Goal: Task Accomplishment & Management: Complete application form

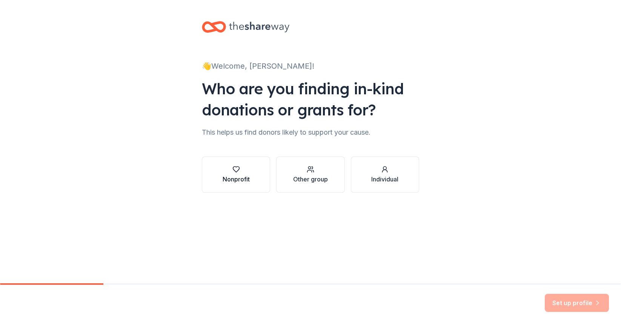
click at [235, 172] on icon "button" at bounding box center [236, 170] width 8 height 8
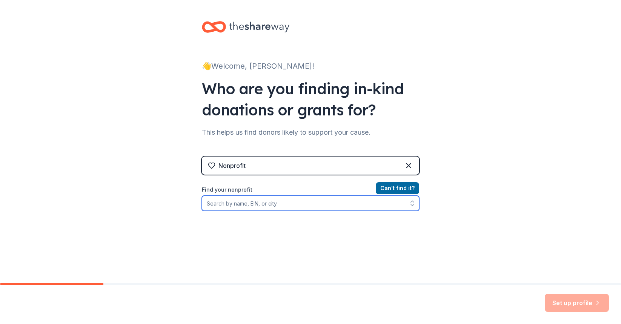
click at [311, 205] on input "Find your nonprofit" at bounding box center [310, 203] width 217 height 15
click at [410, 206] on icon "button" at bounding box center [413, 204] width 8 height 8
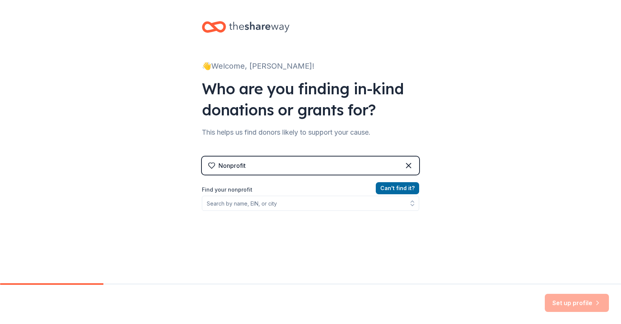
click at [284, 167] on div "Nonprofit" at bounding box center [310, 166] width 217 height 18
click at [407, 165] on icon at bounding box center [408, 165] width 5 height 5
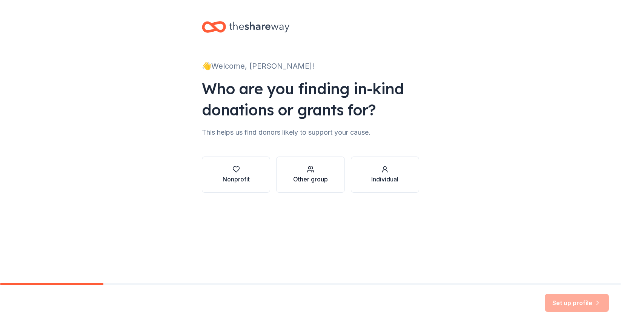
click at [312, 174] on div "Other group" at bounding box center [310, 175] width 35 height 18
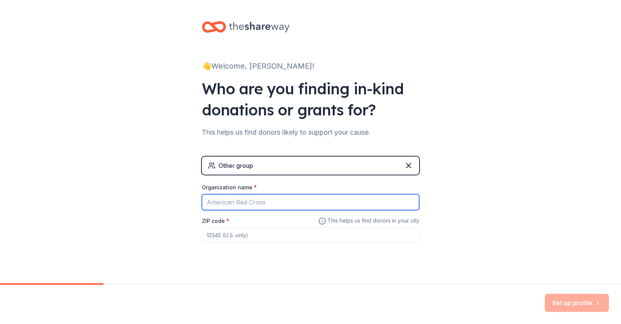
click at [253, 203] on input "Organization name *" at bounding box center [310, 202] width 217 height 16
type input "Oak Lawn Lightning Baseball"
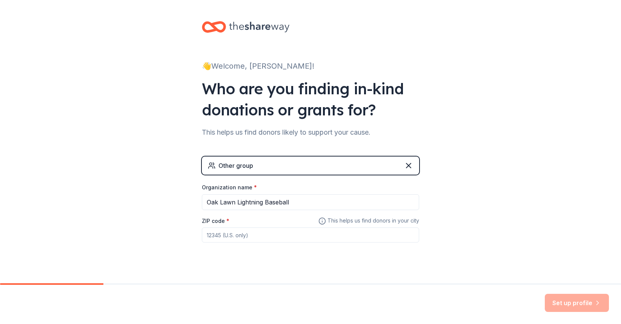
click at [269, 235] on input "ZIP code *" at bounding box center [310, 235] width 217 height 15
type input "60453"
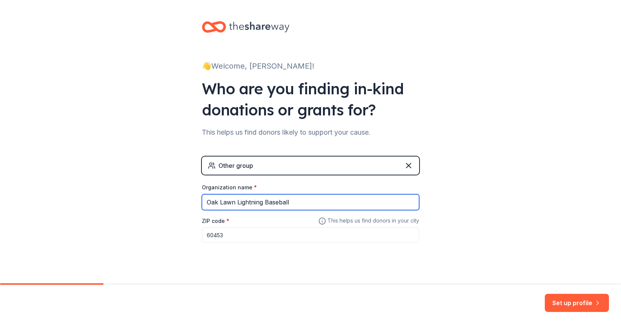
click at [319, 203] on input "Oak Lawn Lightning Baseball" at bounding box center [310, 202] width 217 height 16
type input "Oak Lawn Lightning Baseball - Canvin"
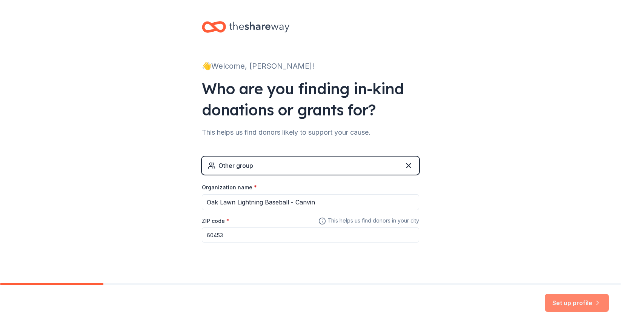
click at [572, 302] on button "Set up profile" at bounding box center [577, 303] width 64 height 18
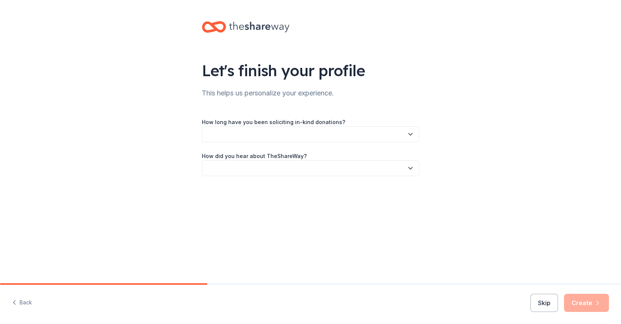
click at [409, 135] on icon "button" at bounding box center [411, 135] width 8 height 8
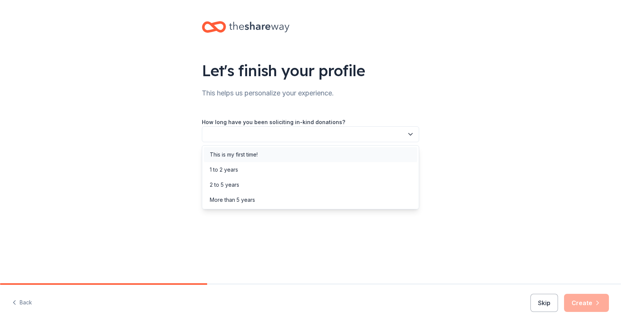
click at [268, 155] on div "This is my first time!" at bounding box center [311, 154] width 214 height 15
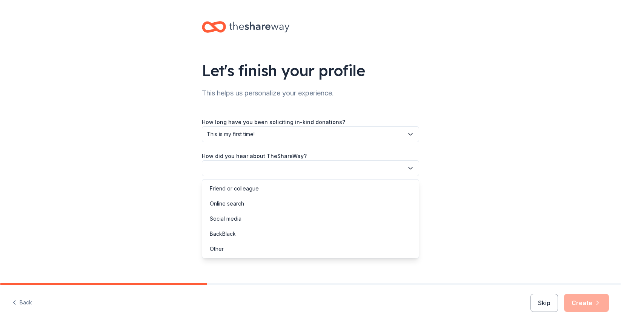
click at [418, 168] on button "button" at bounding box center [310, 168] width 217 height 16
click at [245, 207] on div "Online search" at bounding box center [311, 203] width 214 height 15
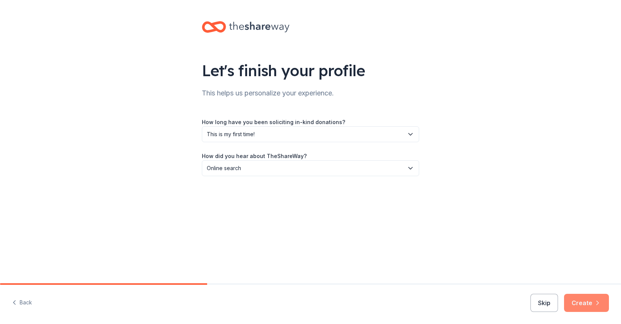
click at [600, 305] on icon "button" at bounding box center [598, 303] width 8 height 8
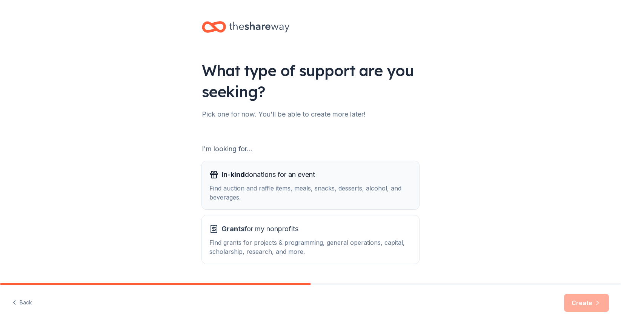
click at [278, 189] on div "Find auction and raffle items, meals, snacks, desserts, alcohol, and beverages." at bounding box center [310, 193] width 202 height 18
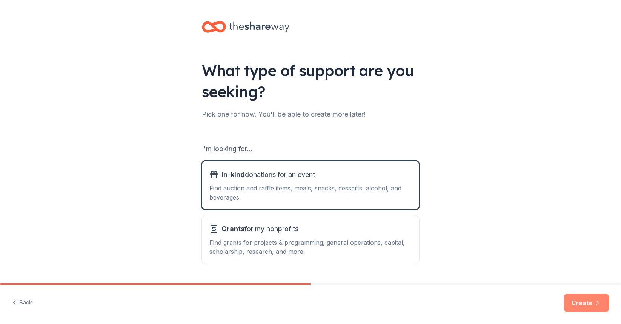
click at [584, 302] on button "Create" at bounding box center [586, 303] width 45 height 18
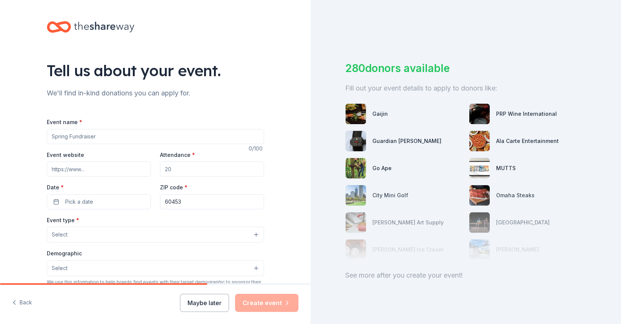
click at [74, 139] on input "Event name *" at bounding box center [155, 136] width 217 height 15
type input "One Bolt. One Dream. [GEOGRAPHIC_DATA] [GEOGRAPHIC_DATA]"
click at [83, 170] on input "Event website" at bounding box center [99, 169] width 104 height 15
click at [187, 171] on input "Attendance *" at bounding box center [212, 169] width 104 height 15
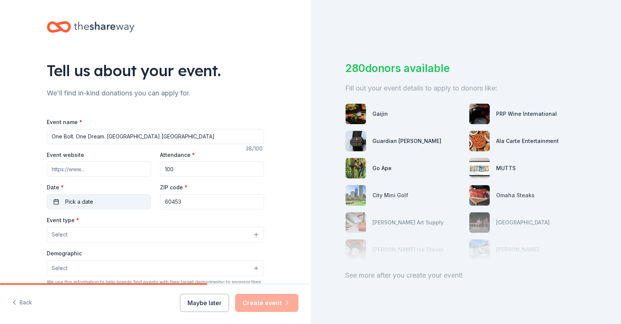
type input "100"
click at [88, 205] on span "Pick a date" at bounding box center [79, 201] width 28 height 9
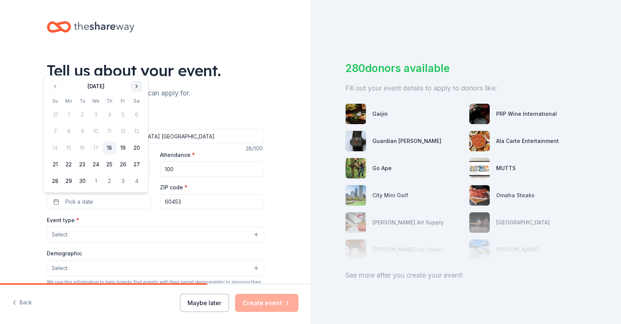
click at [131, 86] on button "Go to next month" at bounding box center [136, 86] width 11 height 11
click at [133, 86] on button "Go to next month" at bounding box center [136, 86] width 11 height 11
click at [133, 86] on th "Sa" at bounding box center [137, 84] width 14 height 8
click at [137, 74] on button "Go to next month" at bounding box center [136, 70] width 11 height 11
click at [136, 85] on button "Go to next month" at bounding box center [136, 86] width 11 height 11
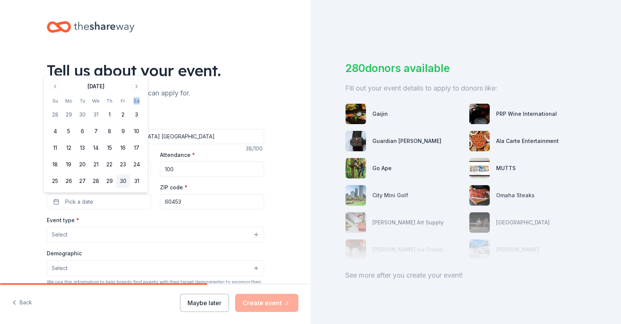
click at [121, 180] on button "30" at bounding box center [123, 181] width 14 height 14
click at [100, 235] on button "Select" at bounding box center [155, 235] width 217 height 16
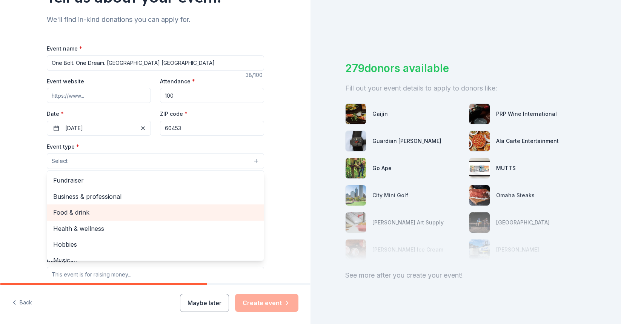
scroll to position [75, 0]
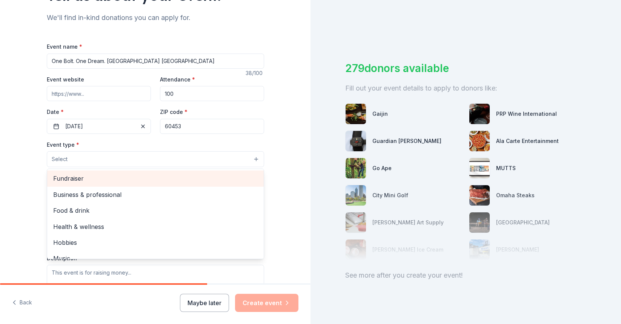
click at [81, 180] on span "Fundraiser" at bounding box center [155, 179] width 205 height 10
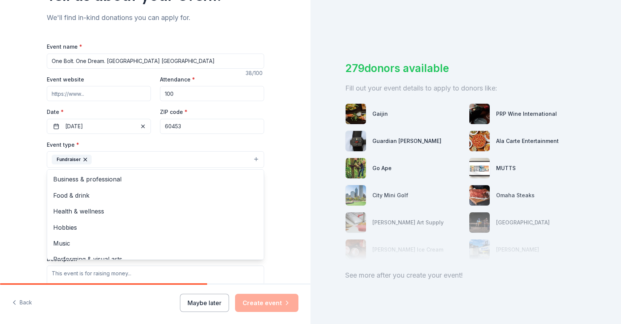
click at [23, 188] on div "Tell us about your event. We'll find in-kind donations you can apply for. Event…" at bounding box center [155, 176] width 311 height 503
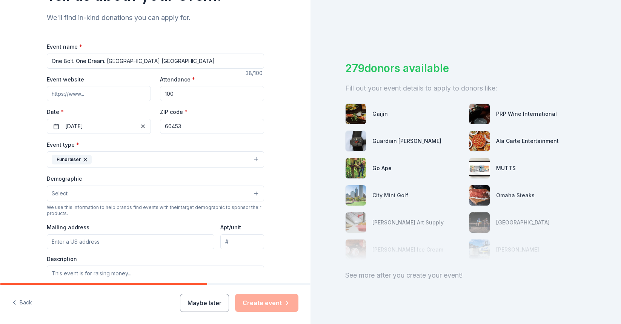
click at [91, 194] on button "Select" at bounding box center [155, 194] width 217 height 16
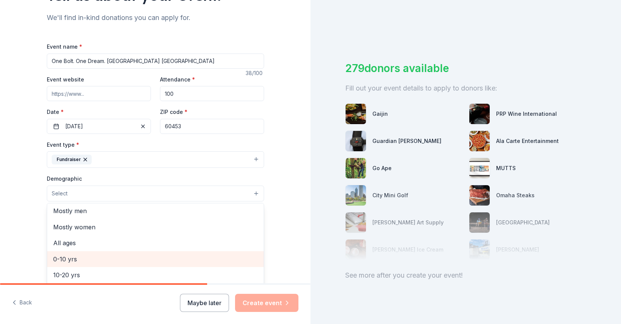
scroll to position [0, 0]
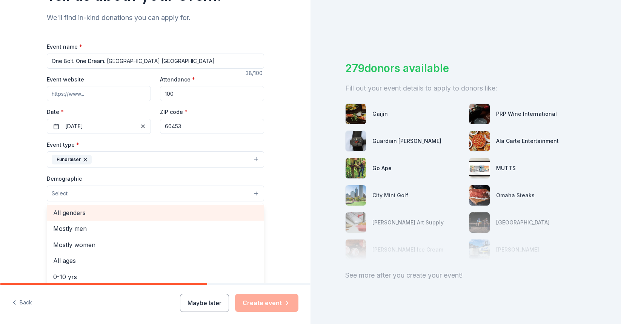
click at [98, 212] on span "All genders" at bounding box center [155, 213] width 205 height 10
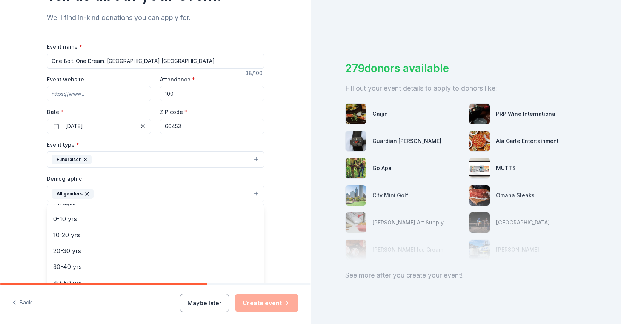
scroll to position [35, 0]
click at [30, 212] on div "Tell us about your event. We'll find in-kind donations you can apply for. Event…" at bounding box center [155, 177] width 311 height 504
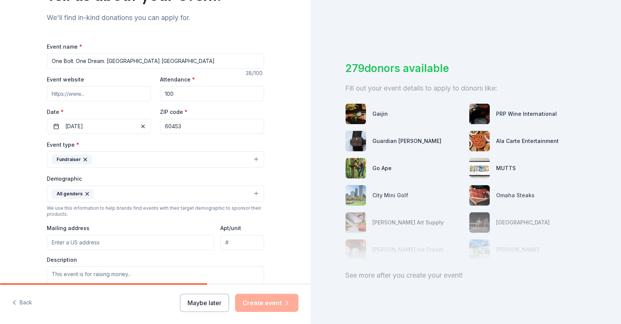
click at [123, 195] on button "All genders" at bounding box center [155, 194] width 217 height 17
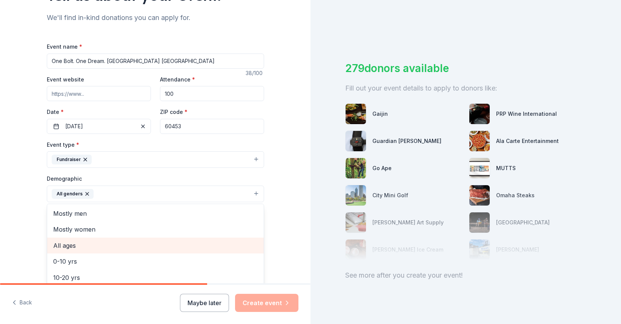
click at [71, 247] on span "All ages" at bounding box center [155, 246] width 205 height 10
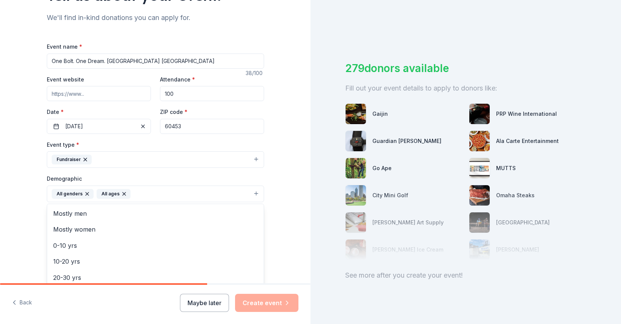
click at [17, 217] on div "Tell us about your event. We'll find in-kind donations you can apply for. Event…" at bounding box center [155, 177] width 311 height 504
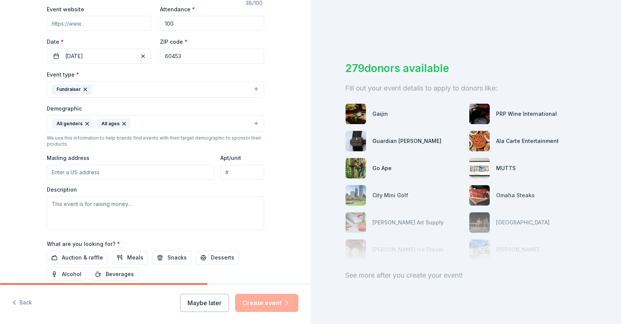
scroll to position [152, 0]
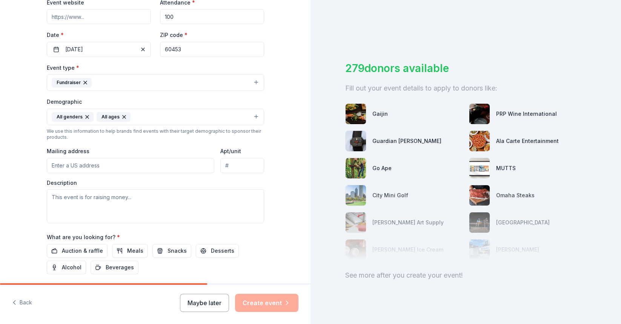
click at [78, 165] on input "Mailing address" at bounding box center [131, 165] width 168 height 15
type input "5"
type input "5559 West 96th Street, Oak Lawn, IL, 60453"
click at [85, 198] on textarea at bounding box center [155, 206] width 217 height 34
paste textarea "Dear Community Member, We are reaching out on behalf of the Oak Lawn Lightning …"
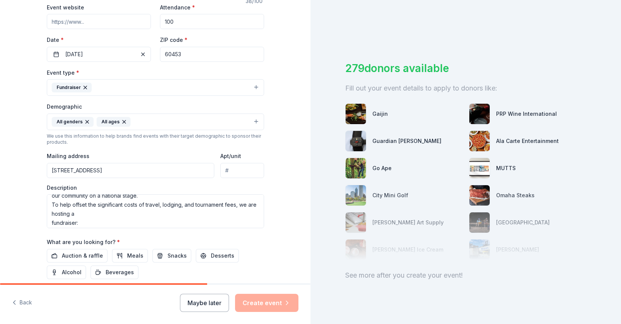
scroll to position [123, 0]
click at [140, 207] on textarea "Dear Community Member, We are reaching out on behalf of the Oak Lawn Lightning …" at bounding box center [155, 211] width 217 height 34
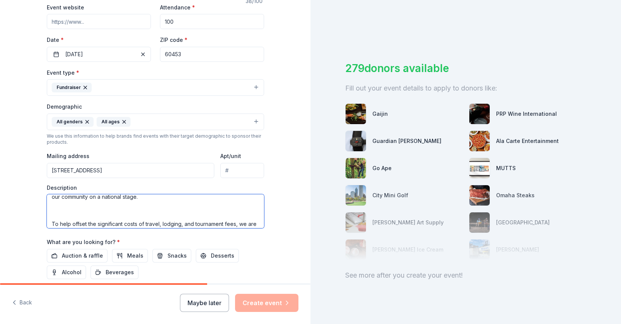
click at [50, 217] on textarea "Dear Community Member, We are reaching out on behalf of the Oak Lawn Lightning …" at bounding box center [155, 211] width 217 height 34
paste textarea "We are currently seeking sponsors, gift card or raffle donations, and in-kind c…"
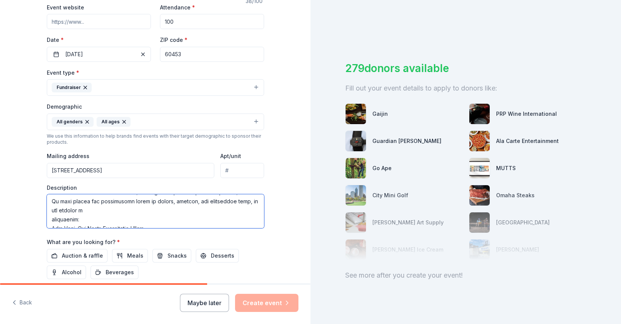
scroll to position [190, 0]
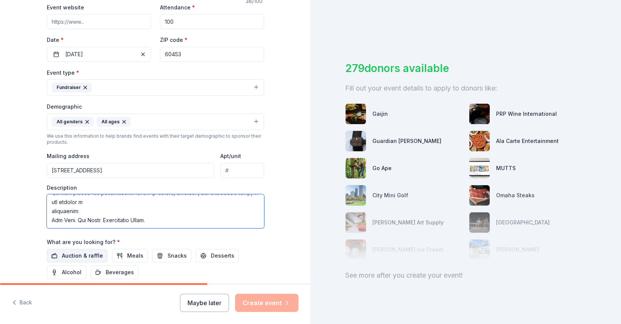
type textarea "Dear Community Member, We are reaching out on behalf of the Oak Lawn Lightning …"
click at [79, 252] on span "Auction & raffle" at bounding box center [82, 255] width 41 height 9
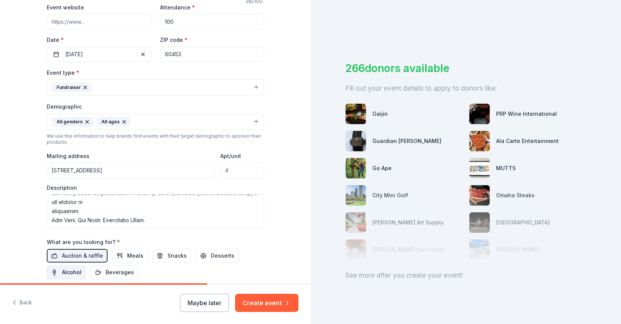
click at [62, 274] on span "Alcohol" at bounding box center [72, 272] width 20 height 9
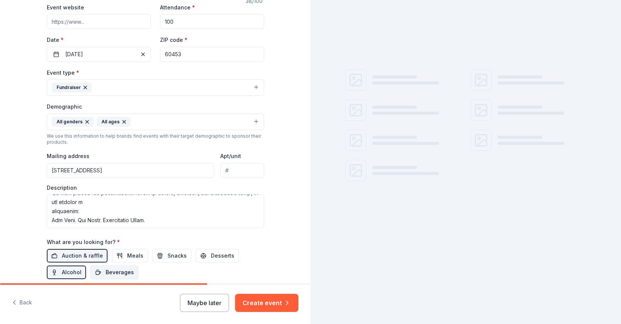
click at [106, 273] on span "Beverages" at bounding box center [120, 272] width 28 height 9
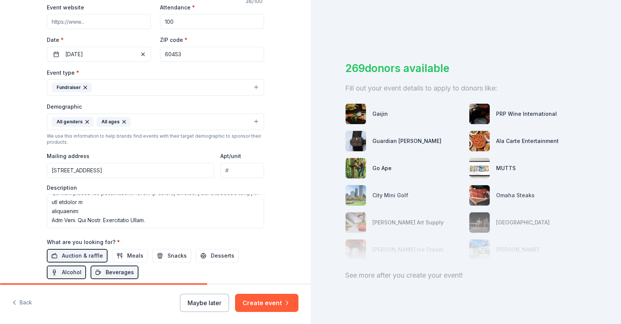
click at [106, 271] on span "Beverages" at bounding box center [120, 272] width 28 height 9
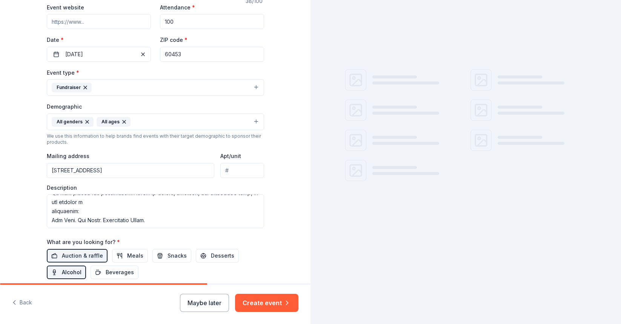
click at [63, 274] on span "Alcohol" at bounding box center [72, 272] width 20 height 9
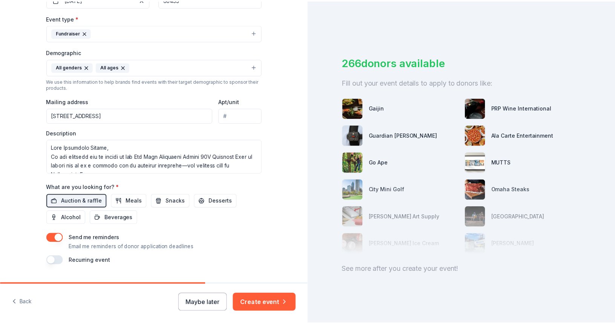
scroll to position [220, 0]
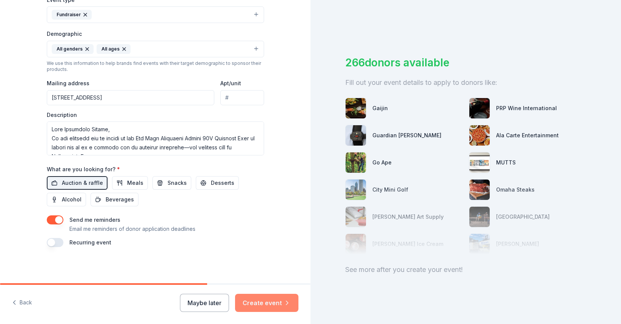
click at [271, 305] on button "Create event" at bounding box center [266, 303] width 63 height 18
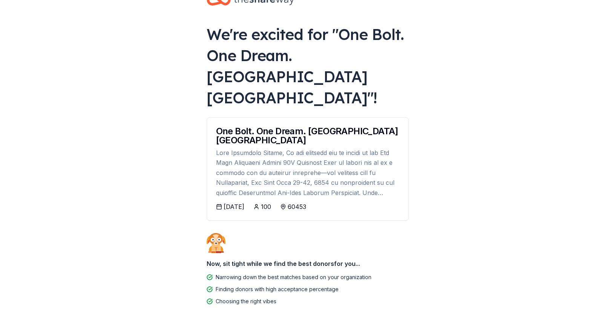
scroll to position [26, 0]
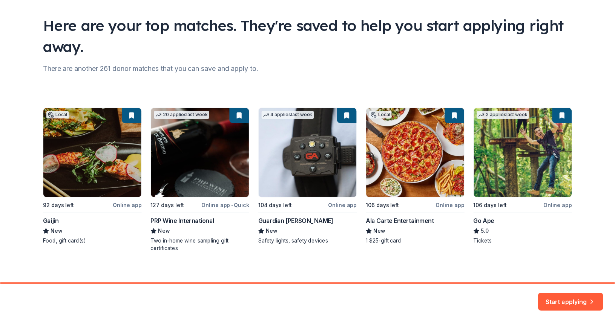
scroll to position [52, 0]
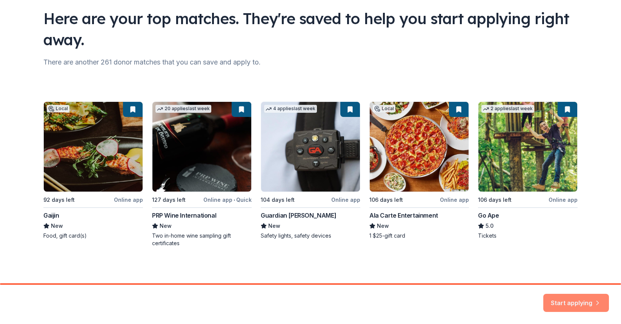
click at [556, 295] on button "Start applying" at bounding box center [576, 298] width 66 height 18
click at [129, 175] on div "Local 92 days left Online app Gaijin New Food, gift card(s) 20 applies last wee…" at bounding box center [310, 175] width 534 height 146
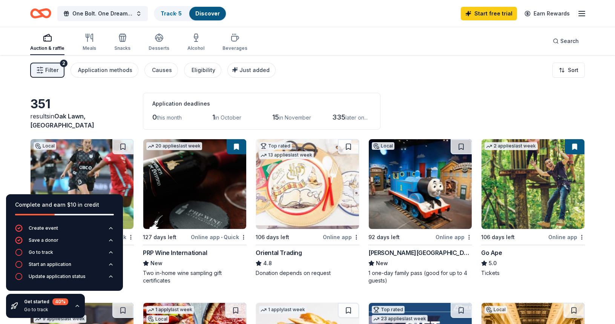
click at [83, 189] on div "Complete and earn $10 in credit Create event Save a donor Go to track Start an …" at bounding box center [64, 256] width 129 height 136
click at [68, 163] on img at bounding box center [82, 184] width 103 height 90
click at [132, 11] on span "One Bolt. One Dream. [GEOGRAPHIC_DATA] [GEOGRAPHIC_DATA]" at bounding box center [102, 13] width 60 height 9
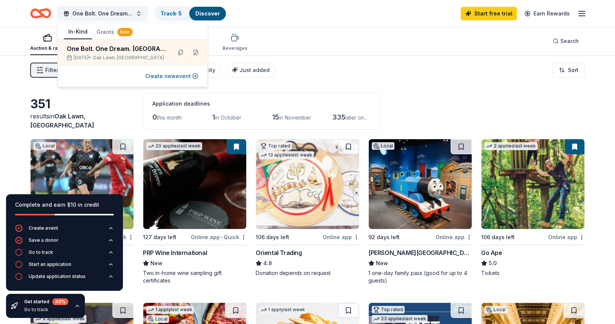
click at [290, 38] on div "Auction & raffle Meals Snacks Desserts Alcohol Beverages Search" at bounding box center [307, 41] width 555 height 28
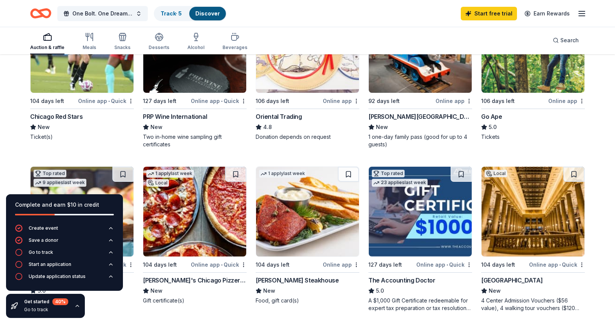
scroll to position [178, 0]
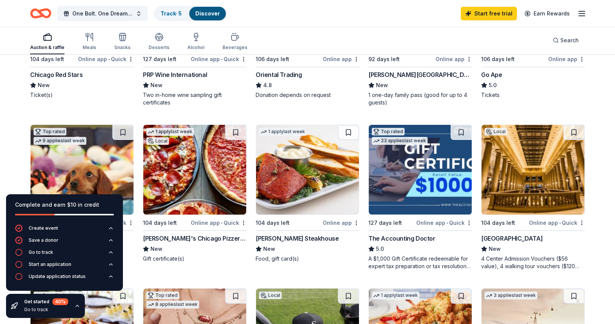
click at [199, 196] on img at bounding box center [194, 170] width 103 height 90
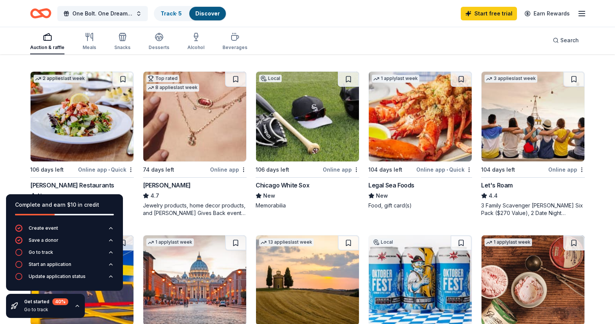
scroll to position [431, 0]
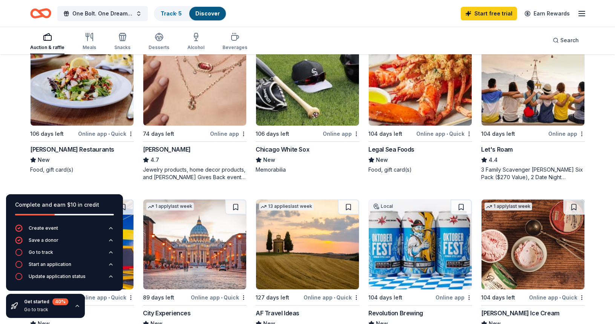
click at [308, 107] on img at bounding box center [307, 81] width 103 height 90
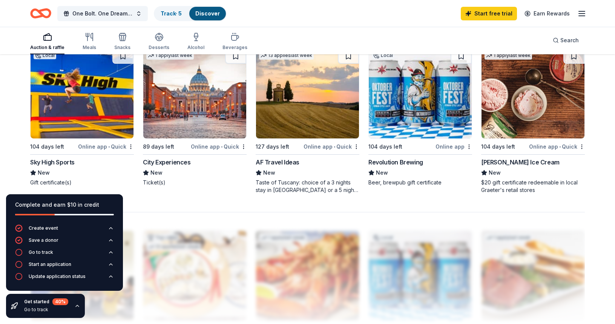
scroll to position [569, 0]
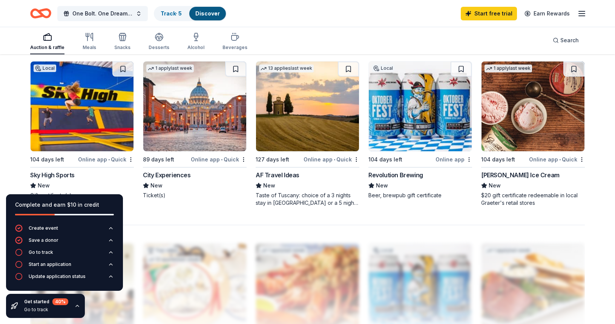
click at [85, 115] on img at bounding box center [82, 107] width 103 height 90
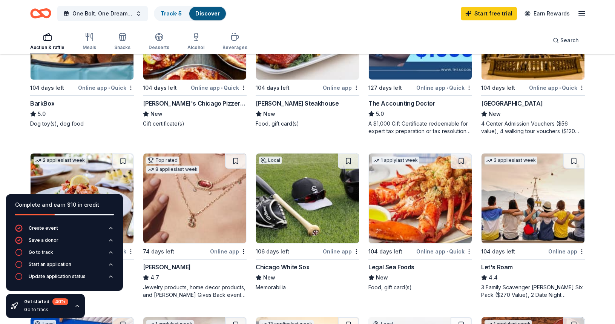
scroll to position [313, 0]
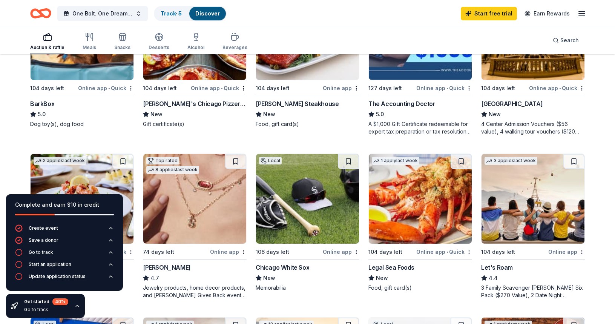
click at [182, 203] on img at bounding box center [194, 199] width 103 height 90
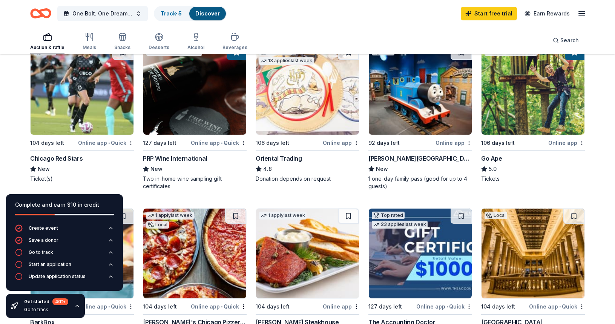
scroll to position [94, 0]
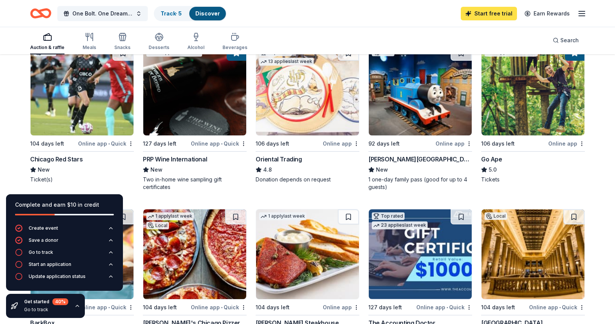
click at [480, 16] on link "Start free trial" at bounding box center [489, 14] width 56 height 14
click at [502, 13] on link "Start free trial" at bounding box center [489, 14] width 56 height 14
click at [76, 124] on img at bounding box center [82, 91] width 103 height 90
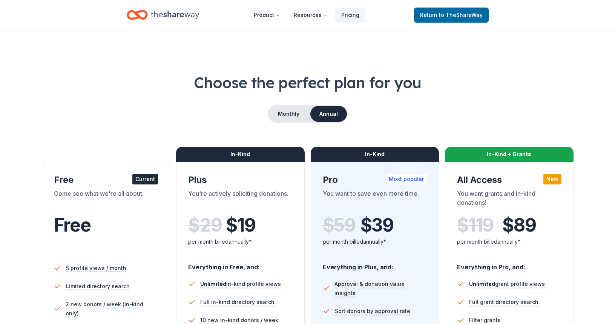
click at [155, 103] on div "Choose the perfect plan for you Monthly Annual Free Current Come see what we're…" at bounding box center [307, 256] width 555 height 369
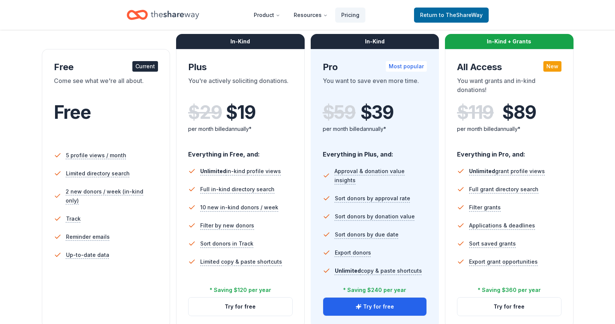
scroll to position [98, 0]
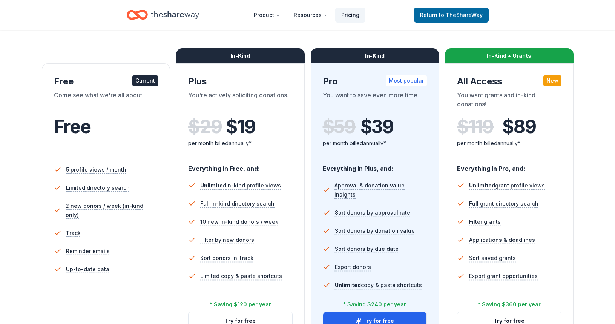
drag, startPoint x: 346, startPoint y: 33, endPoint x: 342, endPoint y: 32, distance: 4.3
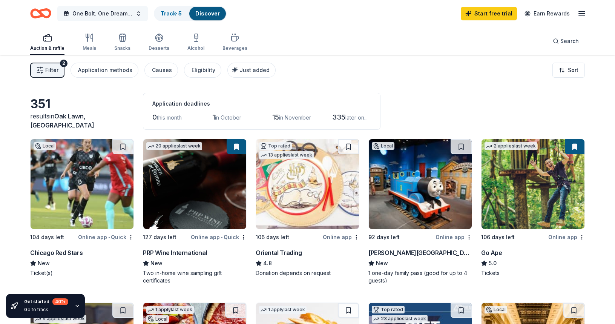
click at [132, 12] on span "One Bolt. One Dream. [GEOGRAPHIC_DATA] [GEOGRAPHIC_DATA]" at bounding box center [102, 13] width 60 height 9
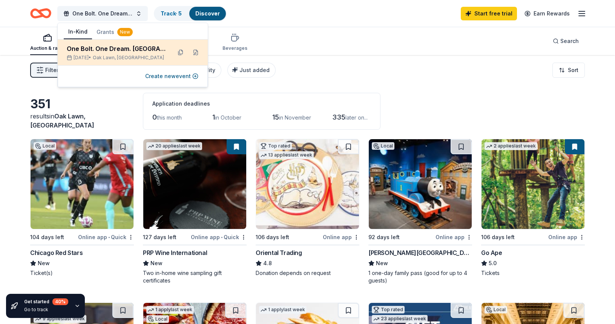
click at [126, 49] on div "One Bolt. One Dream. [GEOGRAPHIC_DATA] [GEOGRAPHIC_DATA]" at bounding box center [116, 48] width 99 height 9
click at [180, 53] on button at bounding box center [181, 52] width 12 height 12
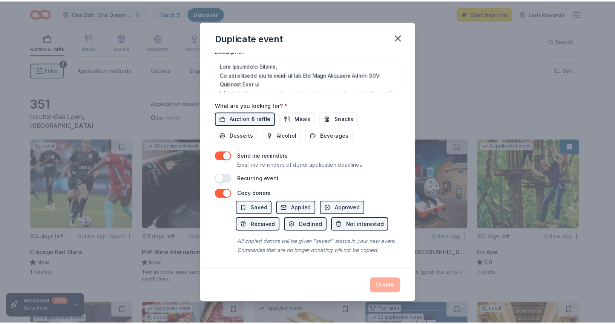
scroll to position [228, 0]
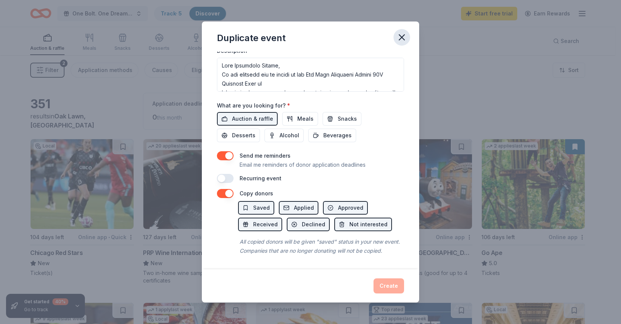
click at [403, 36] on icon "button" at bounding box center [401, 37] width 5 height 5
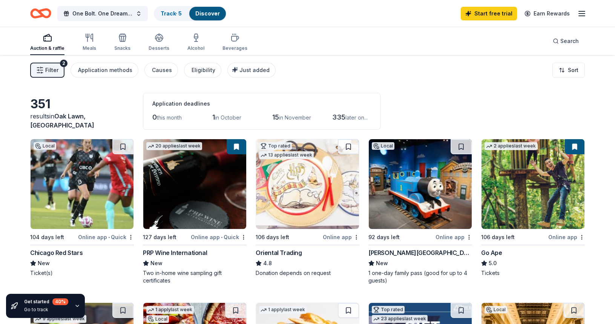
click at [535, 181] on img at bounding box center [533, 184] width 103 height 90
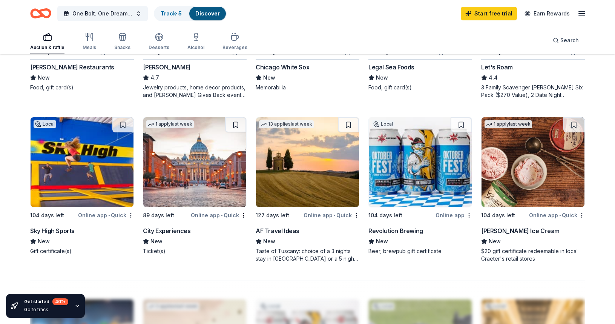
scroll to position [514, 0]
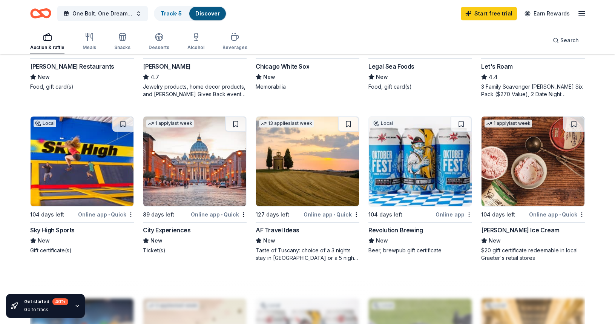
click at [425, 175] on img at bounding box center [420, 162] width 103 height 90
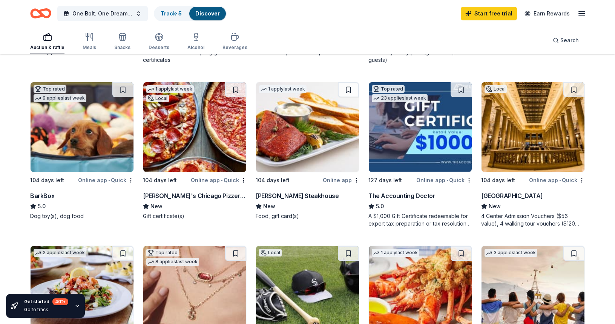
scroll to position [0, 0]
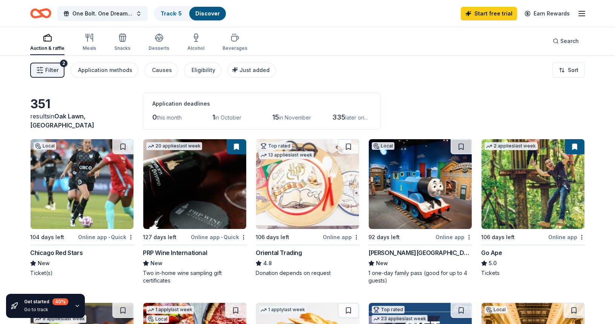
click at [550, 189] on img at bounding box center [533, 184] width 103 height 90
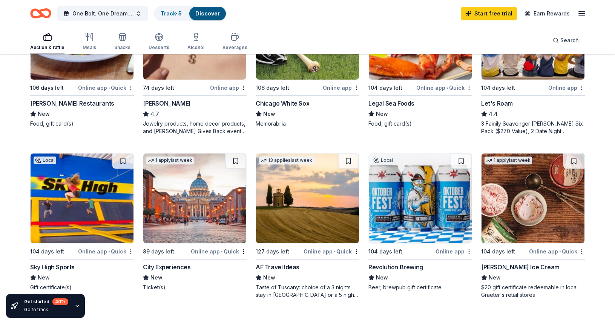
scroll to position [478, 0]
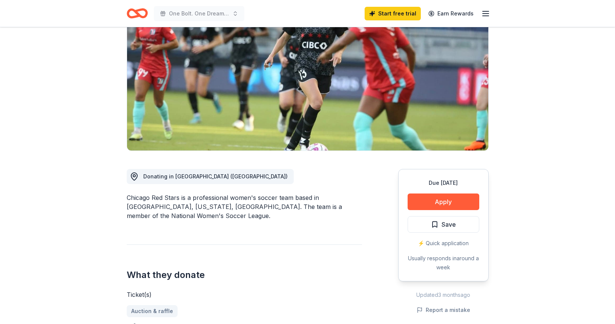
scroll to position [39, 0]
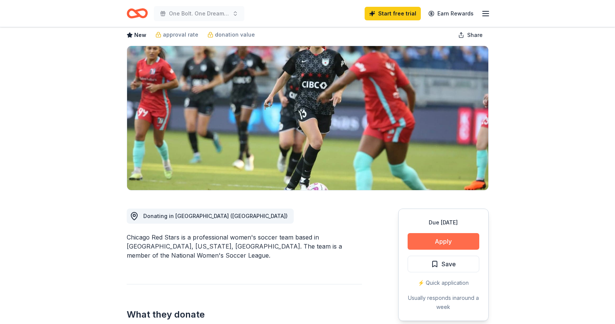
click at [446, 240] on button "Apply" at bounding box center [444, 241] width 72 height 17
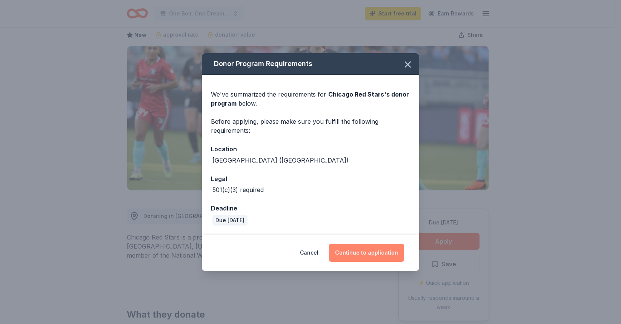
click at [371, 253] on button "Continue to application" at bounding box center [366, 253] width 75 height 18
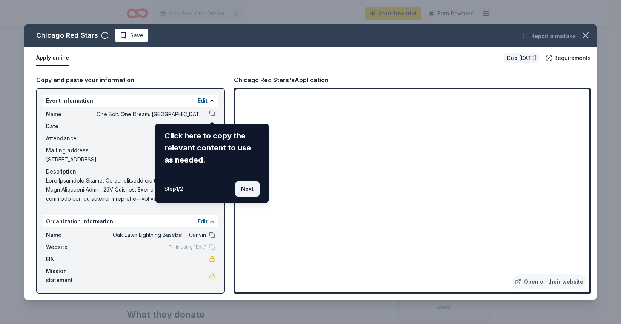
click at [246, 189] on button "Next" at bounding box center [247, 189] width 25 height 15
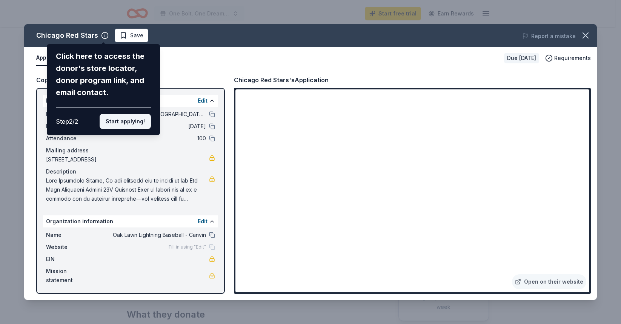
click at [126, 121] on button "Start applying!" at bounding box center [125, 121] width 51 height 15
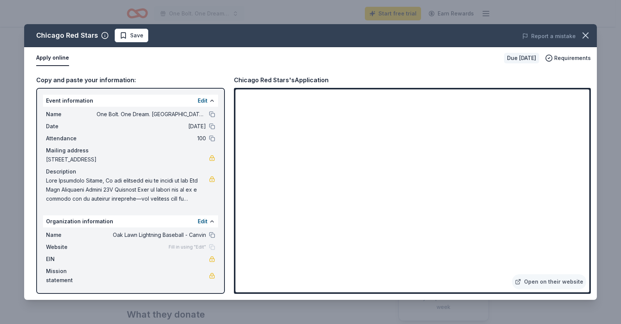
click at [209, 259] on link at bounding box center [212, 259] width 6 height 6
click at [211, 257] on link at bounding box center [212, 259] width 6 height 6
click at [583, 36] on icon "button" at bounding box center [585, 35] width 11 height 11
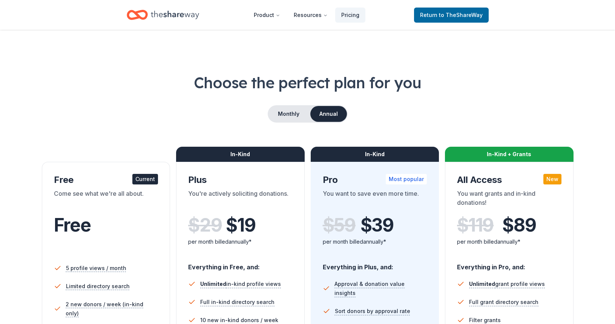
click at [110, 216] on div "Free" at bounding box center [106, 225] width 105 height 21
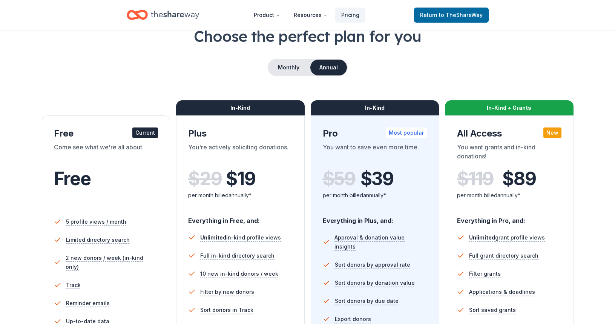
scroll to position [61, 0]
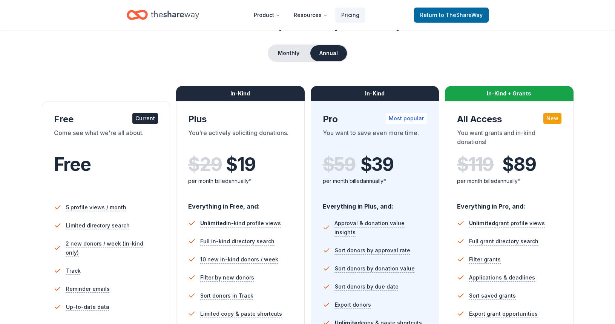
click at [243, 142] on div "You're actively soliciting donations." at bounding box center [240, 138] width 105 height 21
click at [238, 94] on div "In-Kind" at bounding box center [240, 93] width 129 height 15
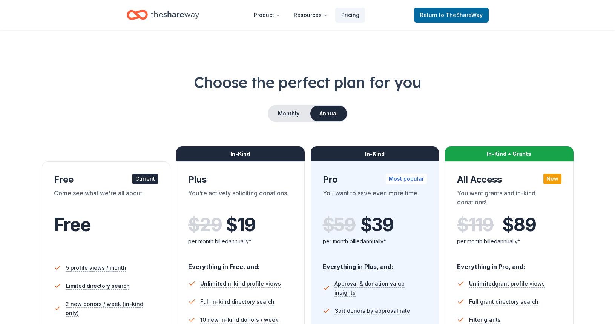
scroll to position [0, 0]
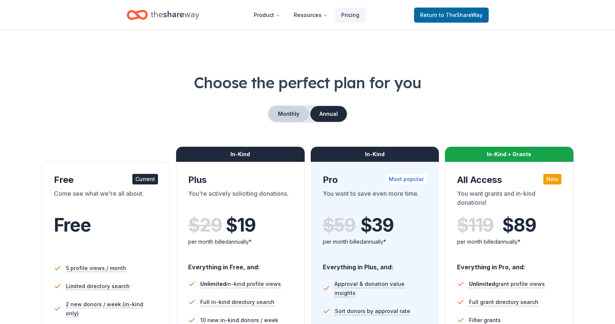
click at [295, 111] on button "Monthly" at bounding box center [289, 114] width 40 height 16
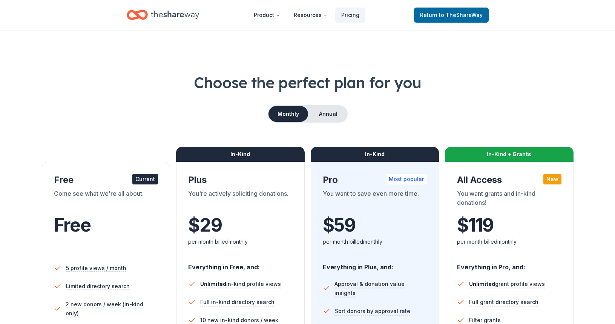
click at [134, 180] on div "Current" at bounding box center [145, 179] width 26 height 11
click at [451, 15] on span "to TheShareWay" at bounding box center [461, 15] width 44 height 6
click at [444, 14] on span "to TheShareWay" at bounding box center [461, 15] width 44 height 6
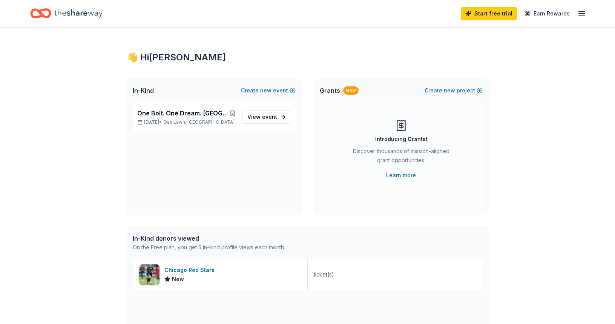
click at [438, 13] on div "Start free trial Earn Rewards" at bounding box center [307, 14] width 555 height 18
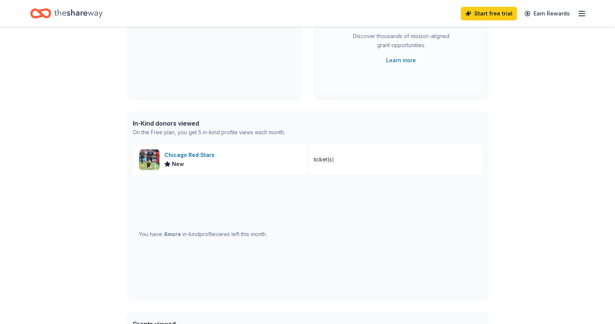
scroll to position [135, 0]
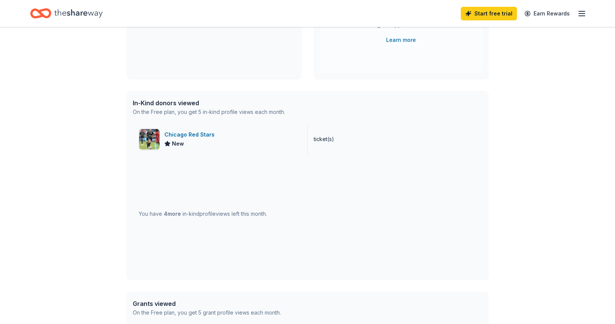
click at [172, 135] on div "Chicago Red Stars" at bounding box center [191, 134] width 53 height 9
click at [163, 142] on div "Chicago Red Stars New" at bounding box center [220, 139] width 175 height 30
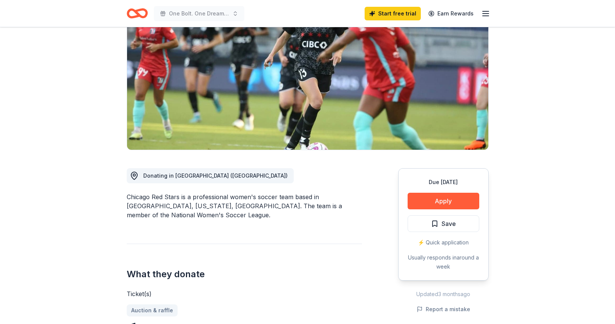
scroll to position [117, 0]
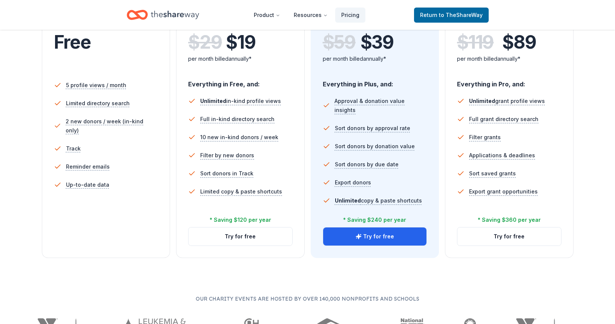
scroll to position [185, 0]
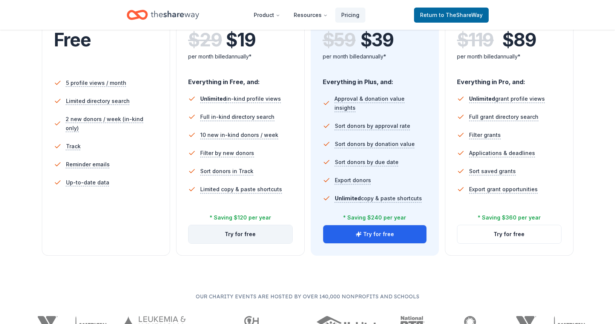
click at [242, 237] on button "Try for free" at bounding box center [241, 234] width 104 height 18
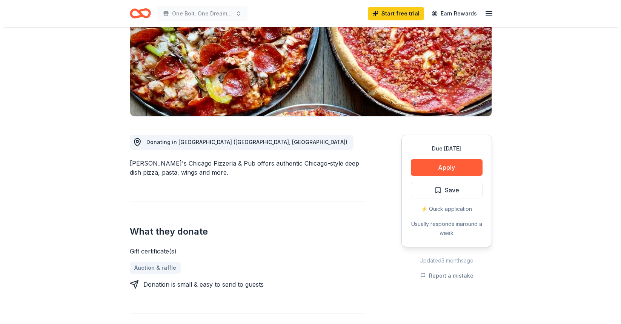
scroll to position [122, 0]
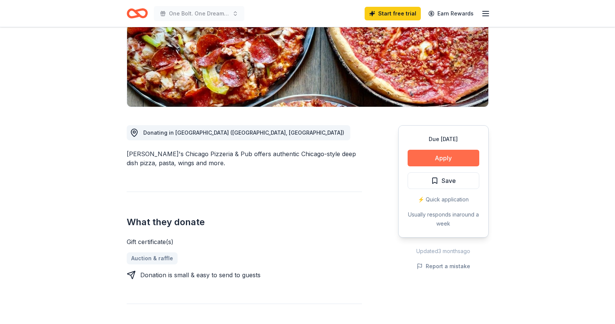
click at [444, 157] on button "Apply" at bounding box center [444, 158] width 72 height 17
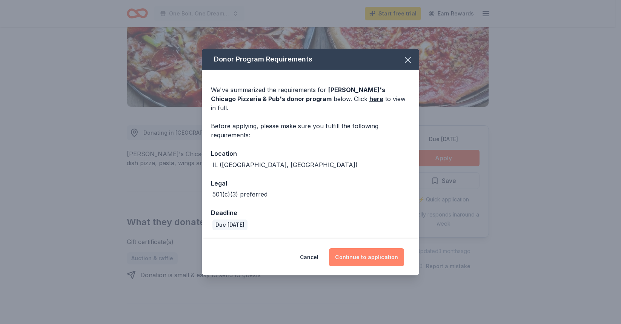
click at [363, 253] on button "Continue to application" at bounding box center [366, 257] width 75 height 18
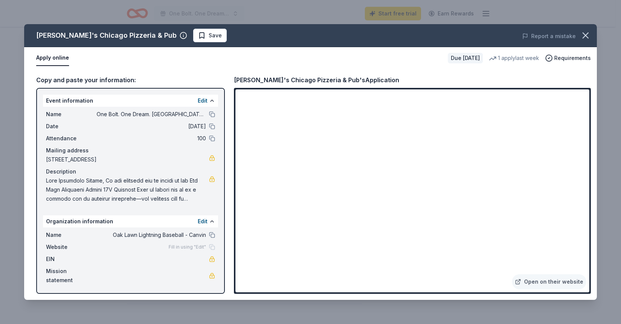
drag, startPoint x: 114, startPoint y: 179, endPoint x: 142, endPoint y: 186, distance: 28.9
click at [142, 186] on span at bounding box center [127, 189] width 163 height 27
click at [528, 283] on link "Open on their website" at bounding box center [549, 281] width 74 height 15
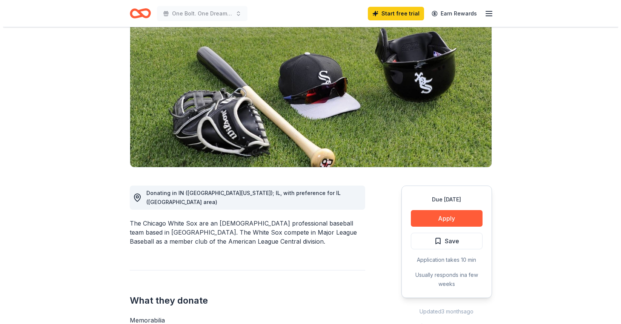
scroll to position [66, 0]
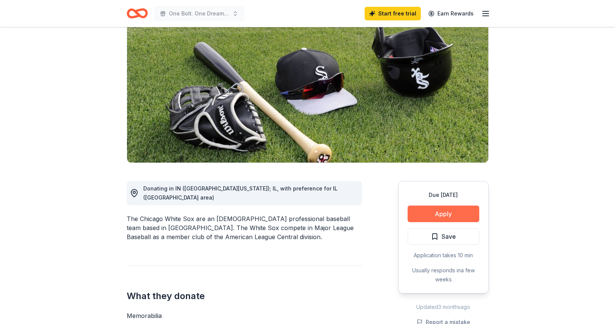
click at [458, 218] on button "Apply" at bounding box center [444, 214] width 72 height 17
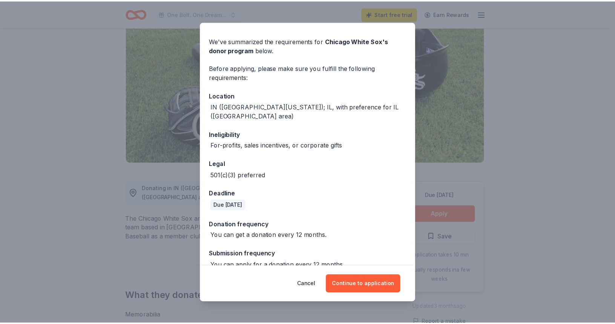
scroll to position [34, 0]
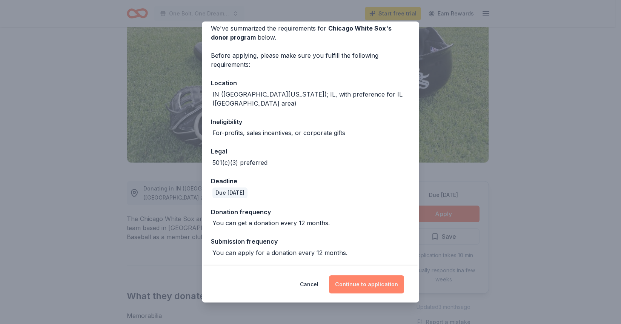
click at [368, 289] on button "Continue to application" at bounding box center [366, 284] width 75 height 18
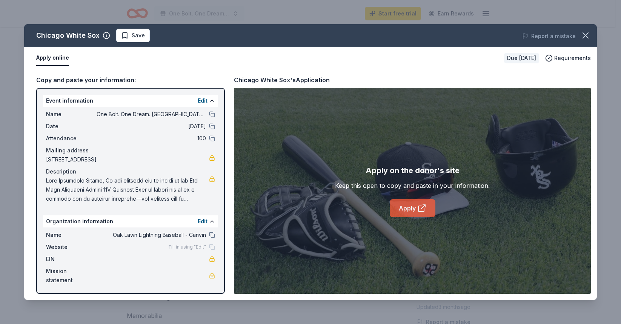
click at [421, 212] on icon at bounding box center [421, 209] width 6 height 6
click at [583, 35] on icon "button" at bounding box center [585, 35] width 11 height 11
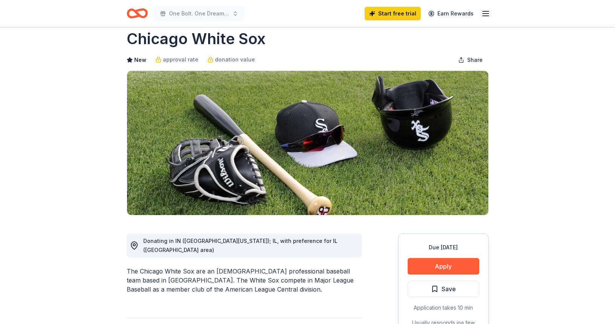
scroll to position [0, 0]
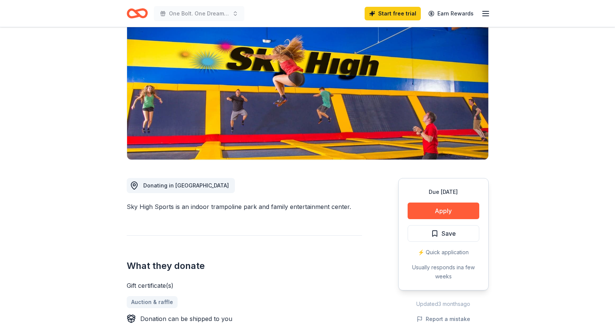
scroll to position [71, 0]
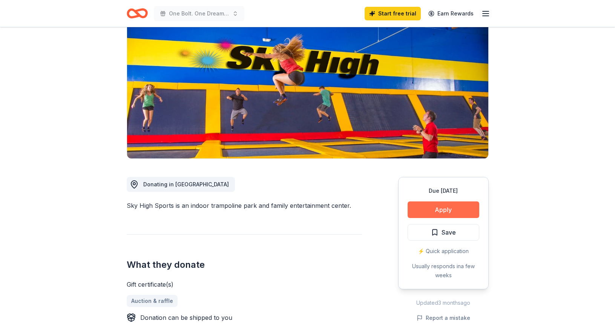
click at [437, 214] on button "Apply" at bounding box center [444, 210] width 72 height 17
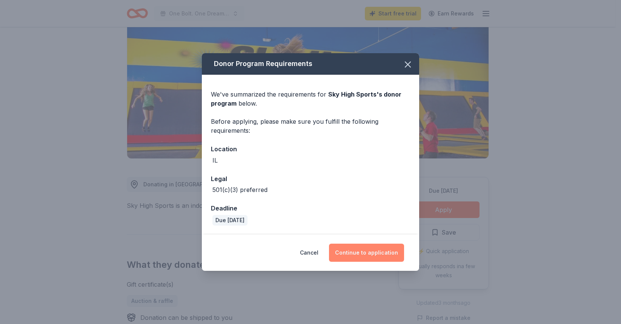
click at [360, 254] on button "Continue to application" at bounding box center [366, 253] width 75 height 18
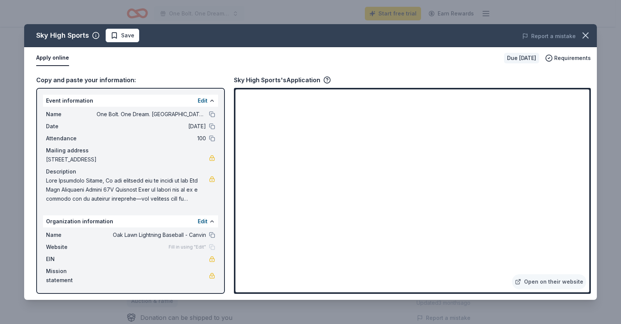
click at [200, 200] on span at bounding box center [127, 189] width 163 height 27
click at [190, 198] on span at bounding box center [127, 189] width 163 height 27
click at [84, 187] on span at bounding box center [127, 189] width 163 height 27
click at [585, 38] on icon "button" at bounding box center [585, 35] width 11 height 11
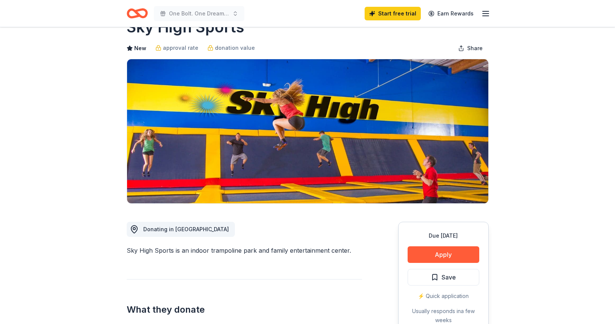
scroll to position [3, 0]
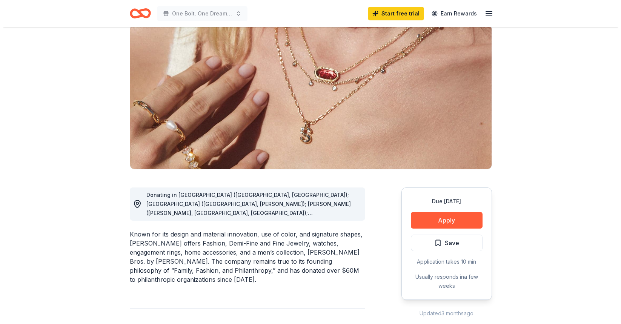
scroll to position [62, 0]
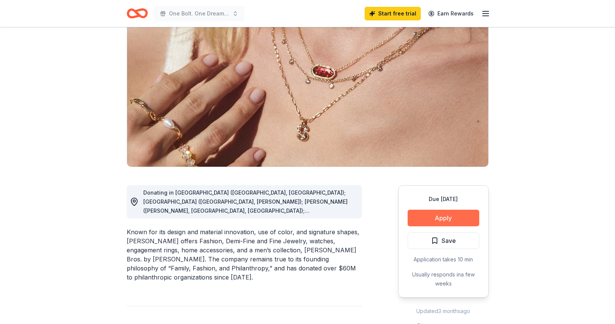
click at [453, 217] on button "Apply" at bounding box center [444, 218] width 72 height 17
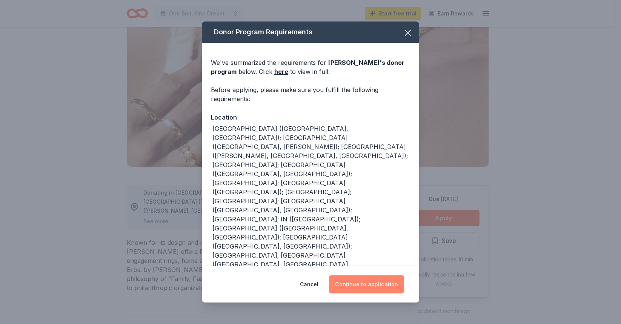
click at [365, 284] on button "Continue to application" at bounding box center [366, 284] width 75 height 18
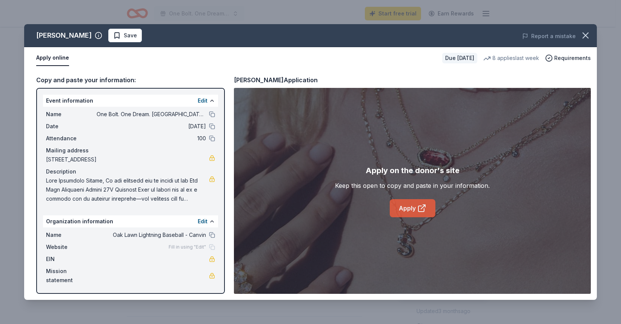
click at [416, 210] on link "Apply" at bounding box center [413, 208] width 46 height 18
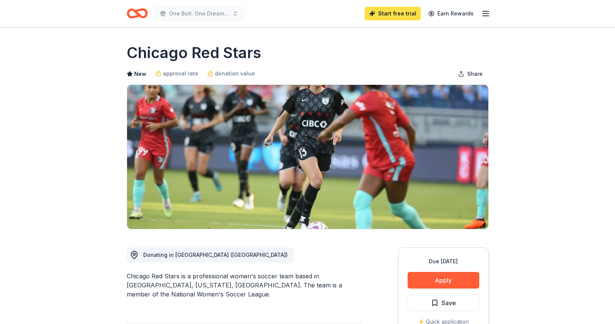
click at [400, 14] on link "Start free trial" at bounding box center [393, 14] width 56 height 14
click at [387, 13] on link "Start free trial" at bounding box center [393, 14] width 56 height 14
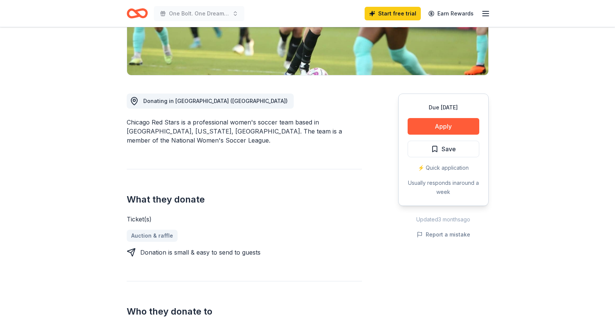
scroll to position [145, 0]
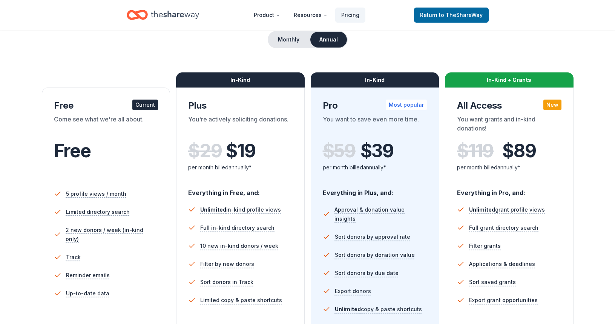
scroll to position [76, 0]
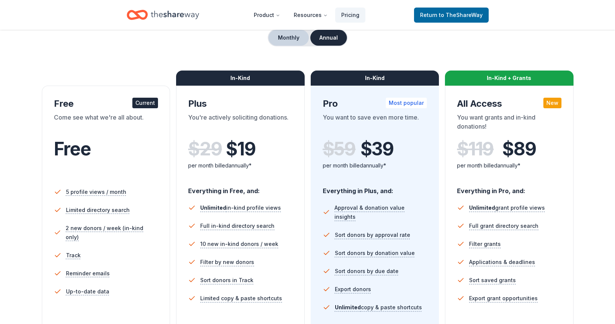
click at [288, 42] on button "Monthly" at bounding box center [289, 38] width 40 height 16
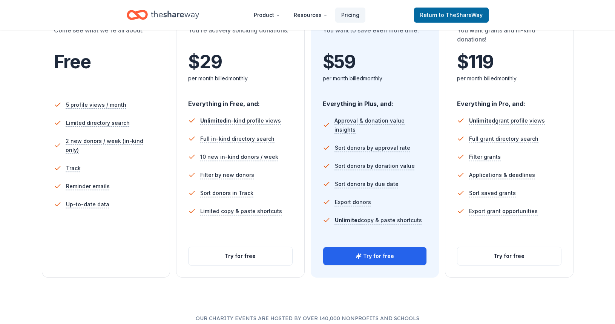
scroll to position [173, 0]
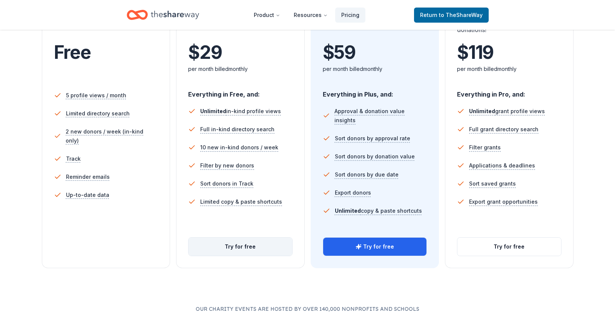
click at [236, 246] on button "Try for free" at bounding box center [241, 247] width 104 height 18
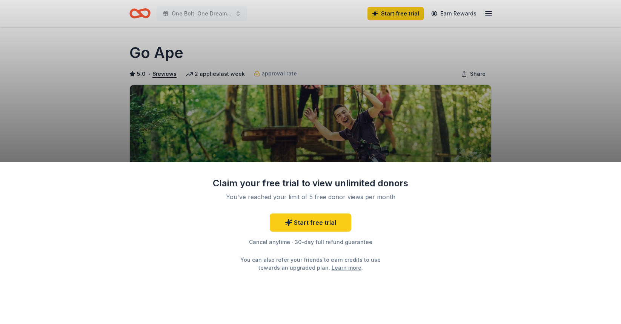
click at [521, 142] on div "Claim your free trial to view unlimited donors You've reached your limit of 5 f…" at bounding box center [310, 162] width 621 height 324
drag, startPoint x: 518, startPoint y: 140, endPoint x: 516, endPoint y: 124, distance: 15.6
click at [516, 124] on div "Claim your free trial to view unlimited donors You've reached your limit of 5 f…" at bounding box center [310, 162] width 621 height 324
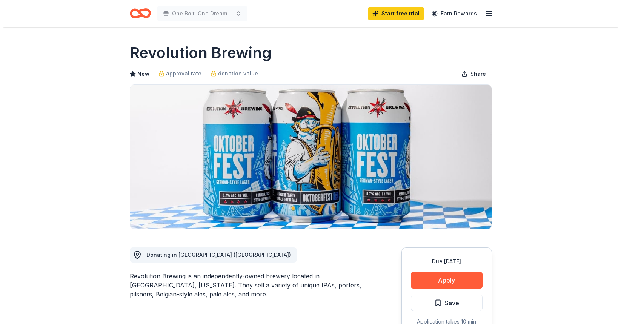
scroll to position [149, 0]
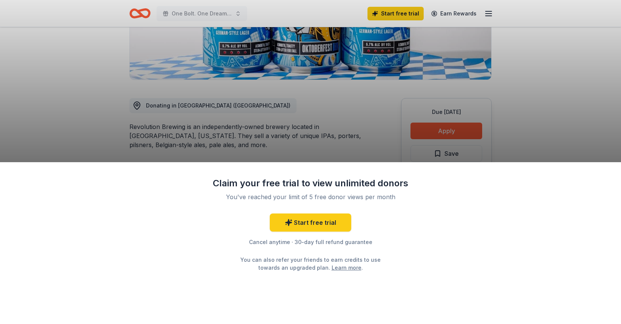
click at [357, 152] on div "Claim your free trial to view unlimited donors You've reached your limit of 5 f…" at bounding box center [310, 162] width 621 height 324
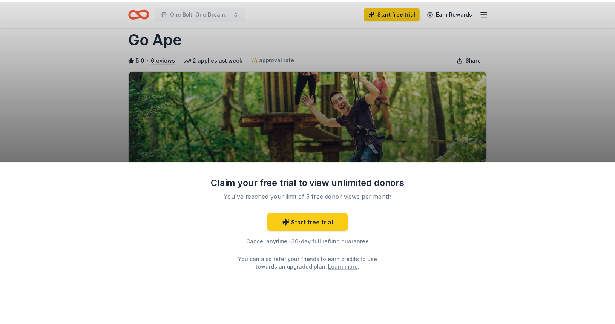
scroll to position [15, 0]
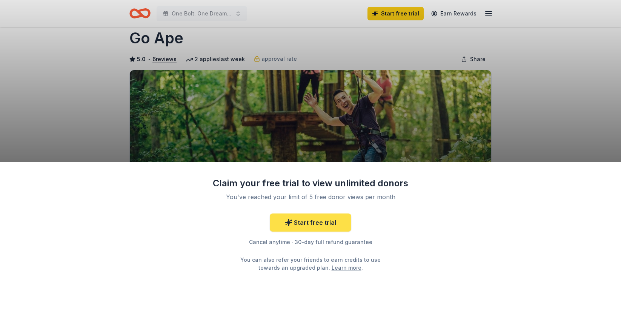
click at [305, 221] on link "Start free trial" at bounding box center [311, 223] width 82 height 18
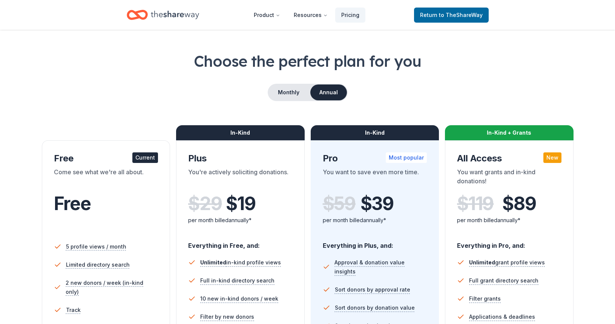
scroll to position [8, 0]
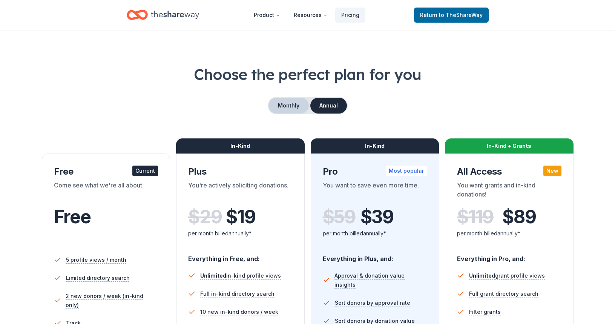
click at [301, 108] on button "Monthly" at bounding box center [289, 106] width 40 height 16
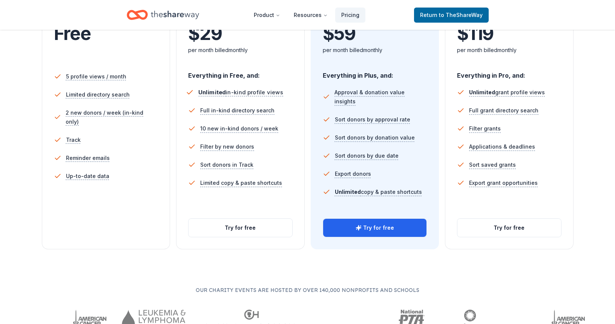
scroll to position [201, 0]
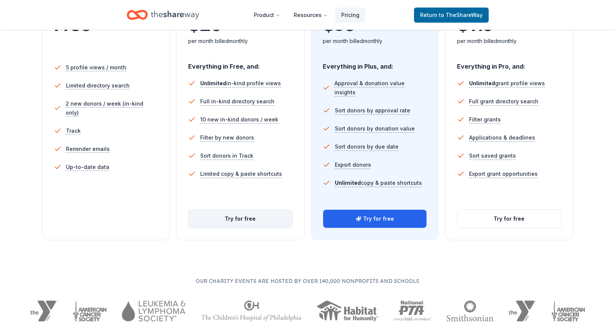
click at [245, 218] on button "Try for free" at bounding box center [241, 219] width 104 height 18
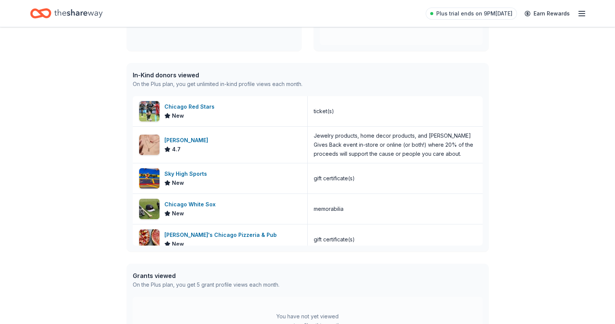
scroll to position [178, 0]
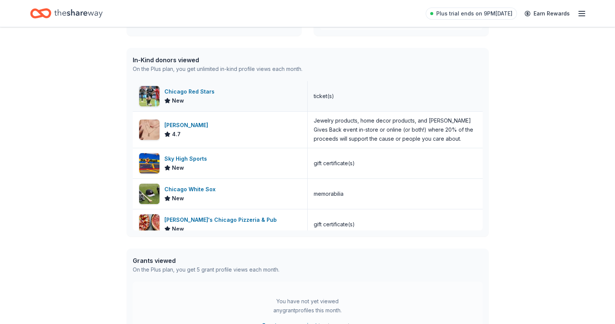
click at [169, 92] on div "Chicago Red Stars" at bounding box center [191, 91] width 53 height 9
click at [187, 195] on div "New" at bounding box center [192, 198] width 54 height 9
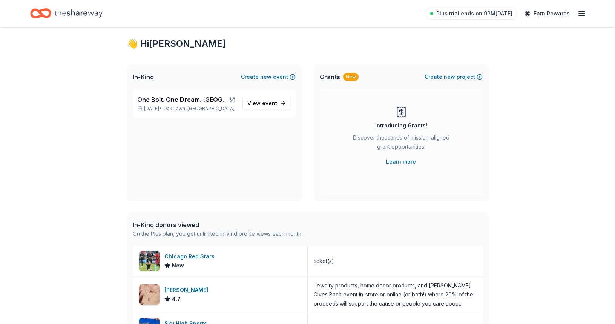
scroll to position [0, 0]
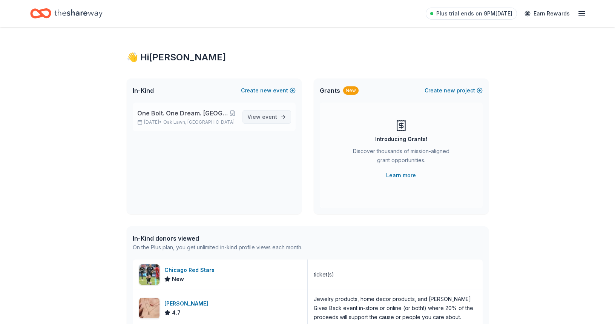
click at [274, 118] on span "event" at bounding box center [269, 117] width 15 height 6
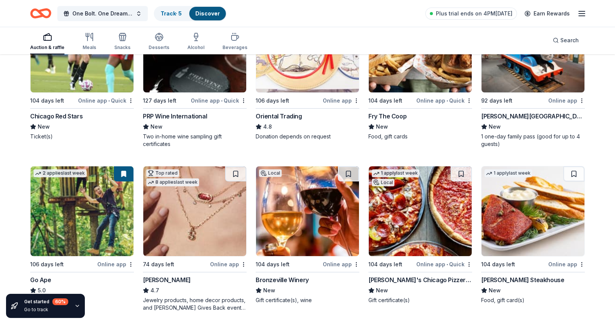
scroll to position [8, 0]
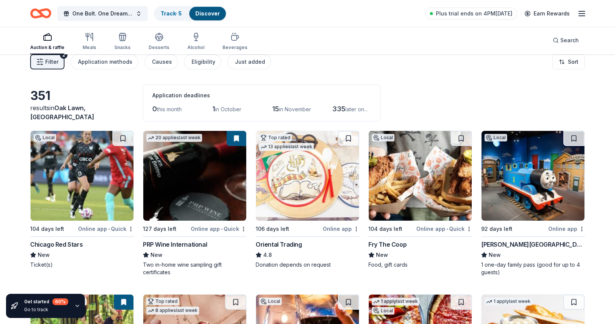
click at [419, 188] on img at bounding box center [420, 176] width 103 height 90
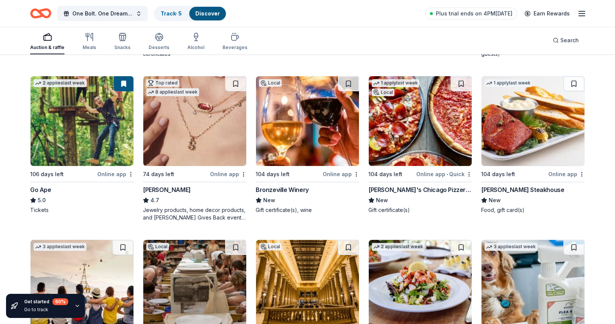
scroll to position [222, 0]
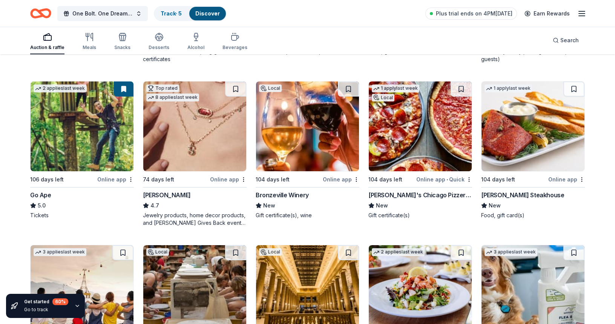
click at [286, 136] on img at bounding box center [307, 127] width 103 height 90
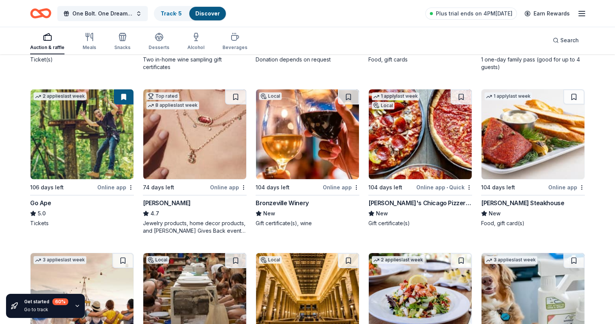
scroll to position [215, 0]
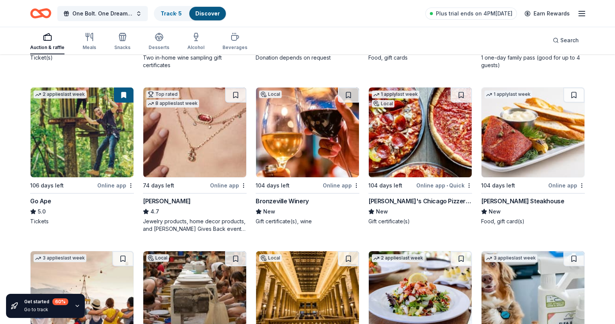
click at [74, 138] on img at bounding box center [82, 133] width 103 height 90
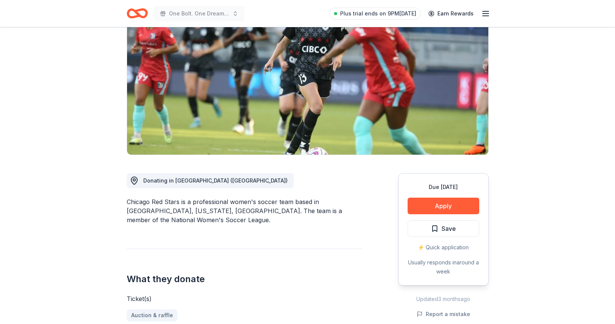
scroll to position [85, 0]
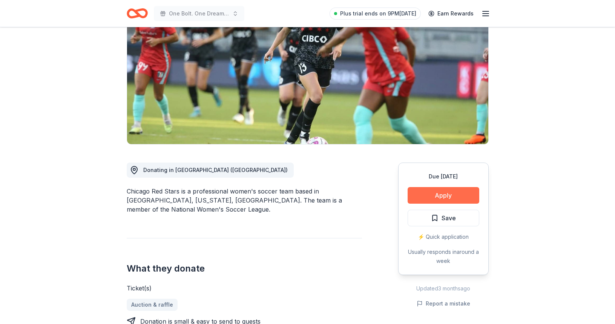
click at [438, 195] on button "Apply" at bounding box center [444, 195] width 72 height 17
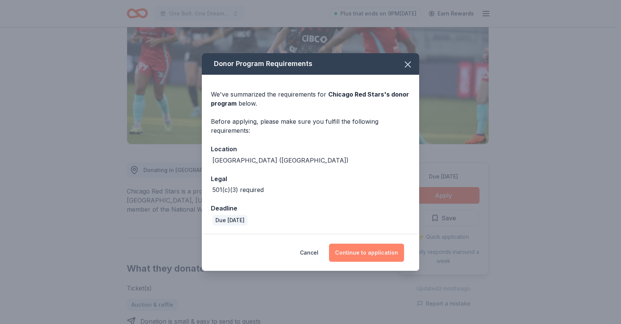
click at [363, 256] on button "Continue to application" at bounding box center [366, 253] width 75 height 18
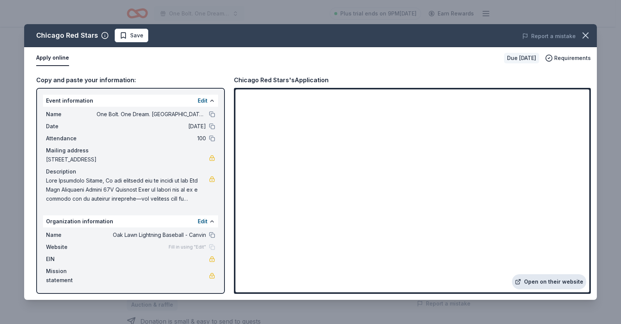
click at [538, 283] on link "Open on their website" at bounding box center [549, 281] width 74 height 15
click at [588, 39] on icon "button" at bounding box center [585, 35] width 11 height 11
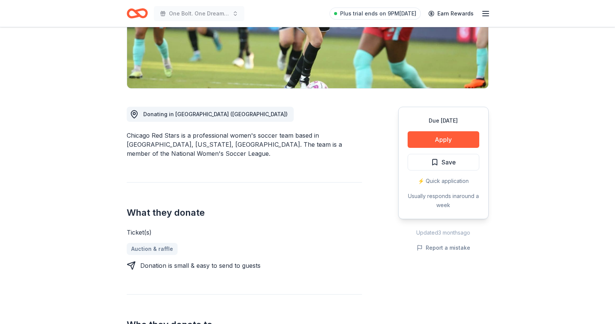
scroll to position [0, 0]
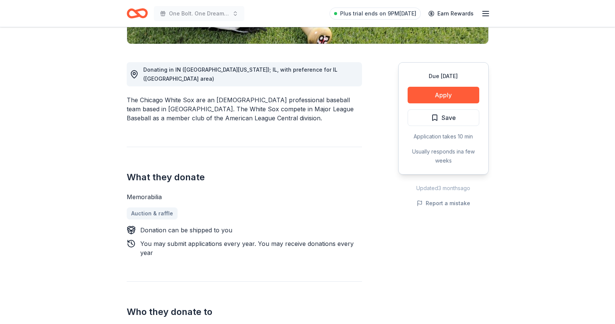
scroll to position [195, 0]
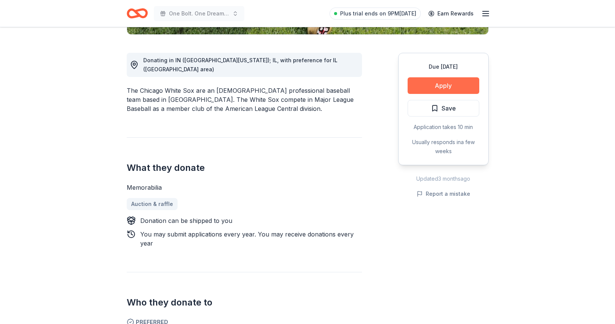
click at [449, 86] on button "Apply" at bounding box center [444, 85] width 72 height 17
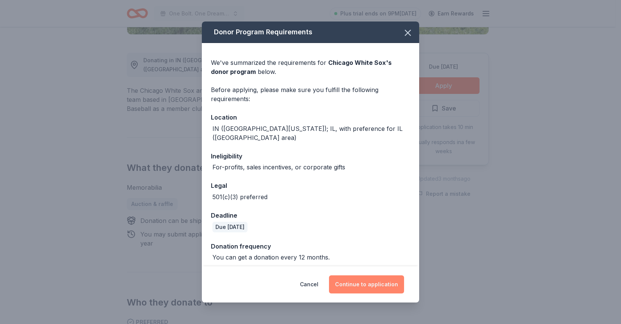
click at [366, 283] on button "Continue to application" at bounding box center [366, 284] width 75 height 18
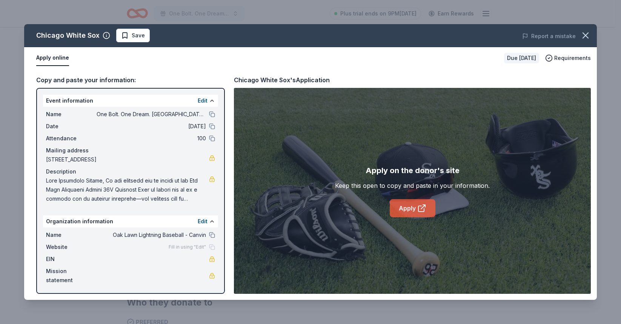
click at [410, 208] on link "Apply" at bounding box center [413, 208] width 46 height 18
click at [583, 35] on icon "button" at bounding box center [585, 35] width 11 height 11
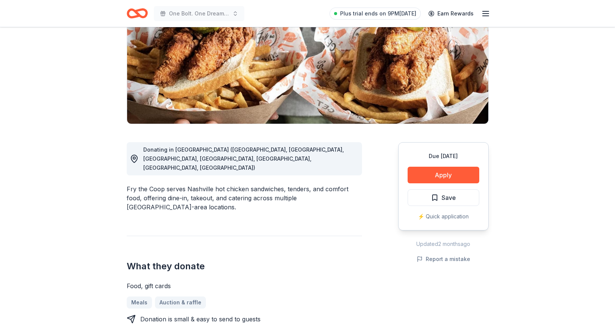
scroll to position [106, 0]
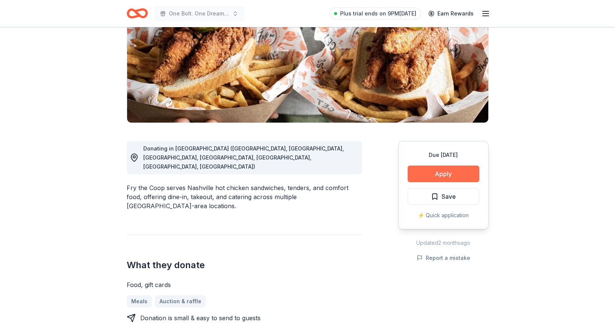
click at [441, 174] on button "Apply" at bounding box center [444, 174] width 72 height 17
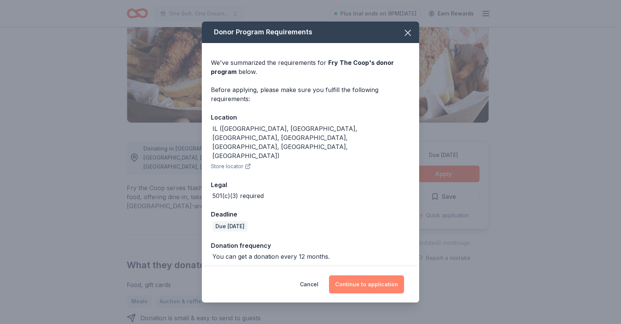
click at [360, 283] on button "Continue to application" at bounding box center [366, 284] width 75 height 18
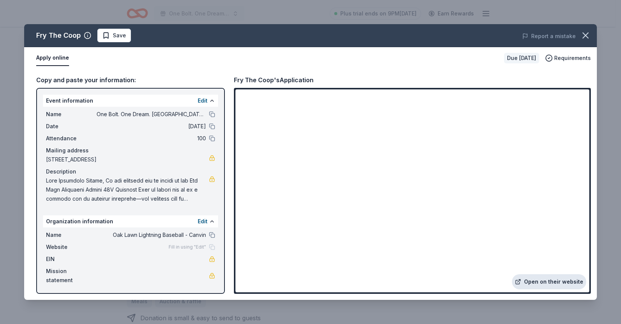
click at [542, 280] on link "Open on their website" at bounding box center [549, 281] width 74 height 15
click at [590, 34] on icon "button" at bounding box center [585, 35] width 11 height 11
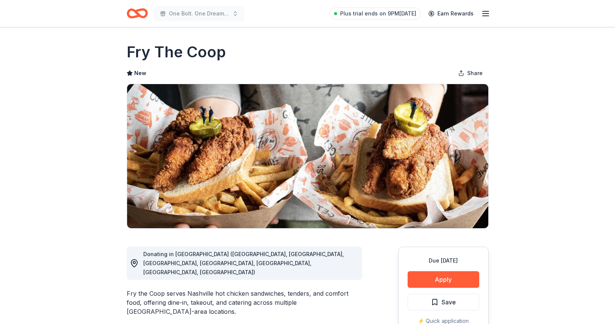
scroll to position [0, 0]
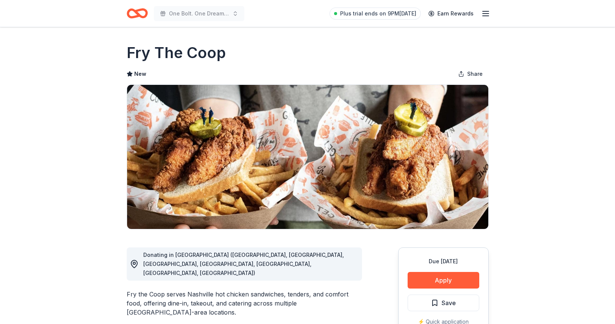
drag, startPoint x: 262, startPoint y: 144, endPoint x: 267, endPoint y: 142, distance: 5.1
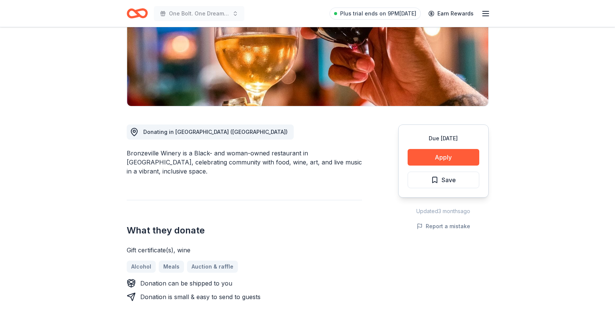
scroll to position [130, 0]
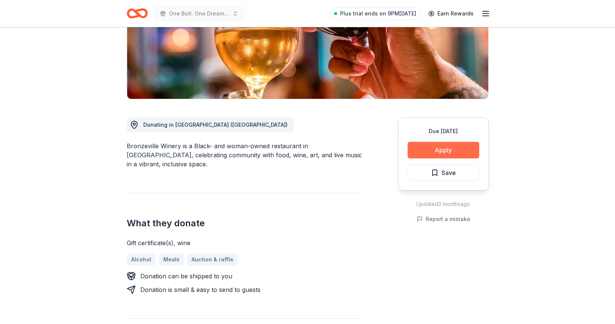
click at [442, 149] on button "Apply" at bounding box center [444, 150] width 72 height 17
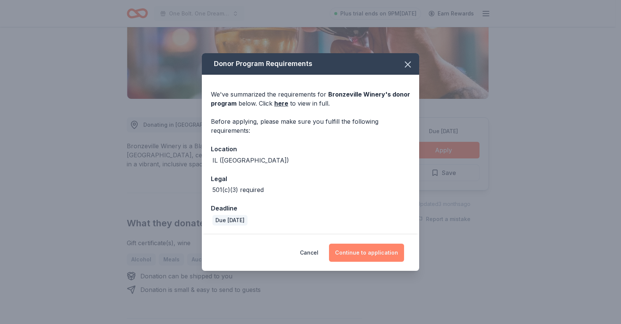
click at [367, 249] on button "Continue to application" at bounding box center [366, 253] width 75 height 18
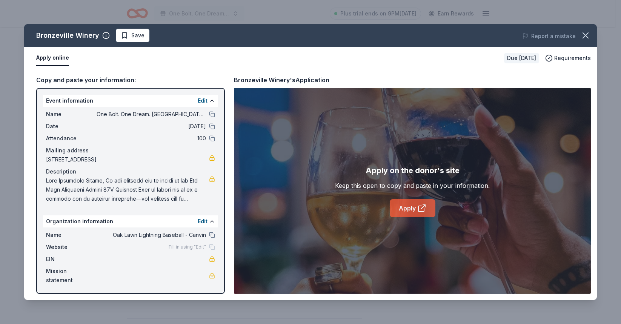
click at [408, 210] on link "Apply" at bounding box center [413, 208] width 46 height 18
click at [587, 35] on icon "button" at bounding box center [585, 35] width 11 height 11
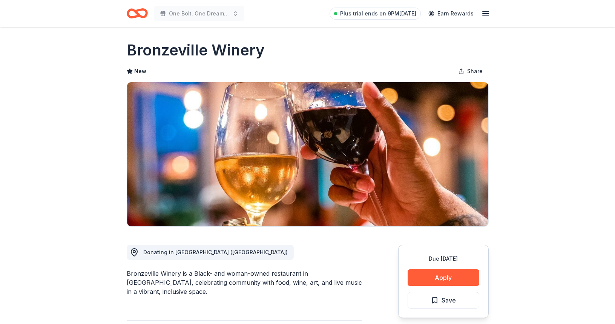
scroll to position [0, 0]
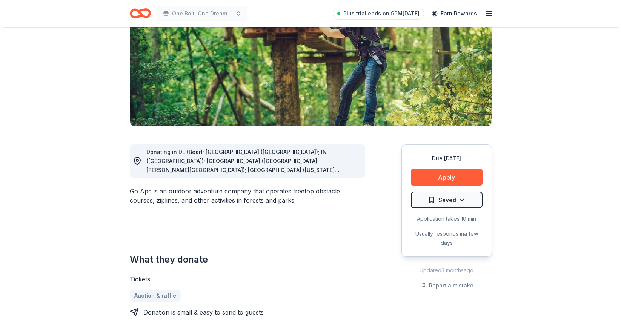
scroll to position [123, 0]
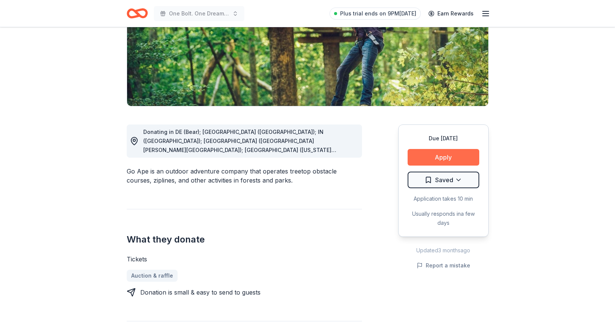
click at [446, 157] on button "Apply" at bounding box center [444, 157] width 72 height 17
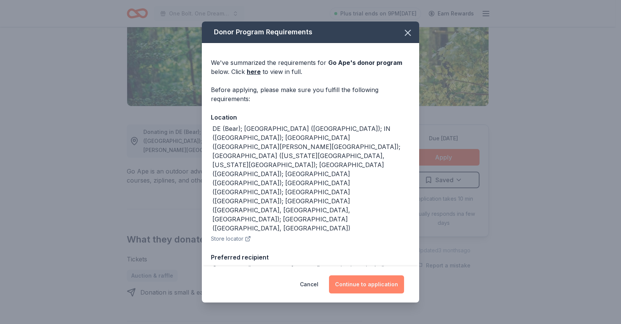
click at [367, 287] on button "Continue to application" at bounding box center [366, 284] width 75 height 18
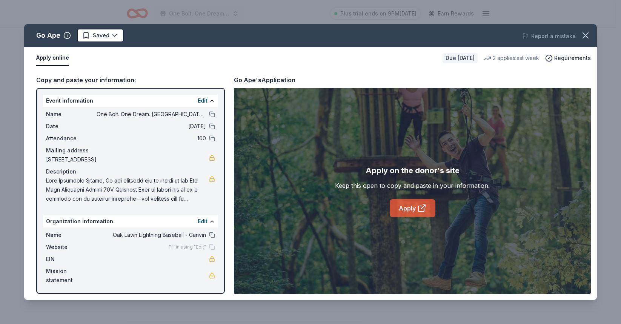
click at [407, 206] on link "Apply" at bounding box center [413, 208] width 46 height 18
